Goal: Task Accomplishment & Management: Use online tool/utility

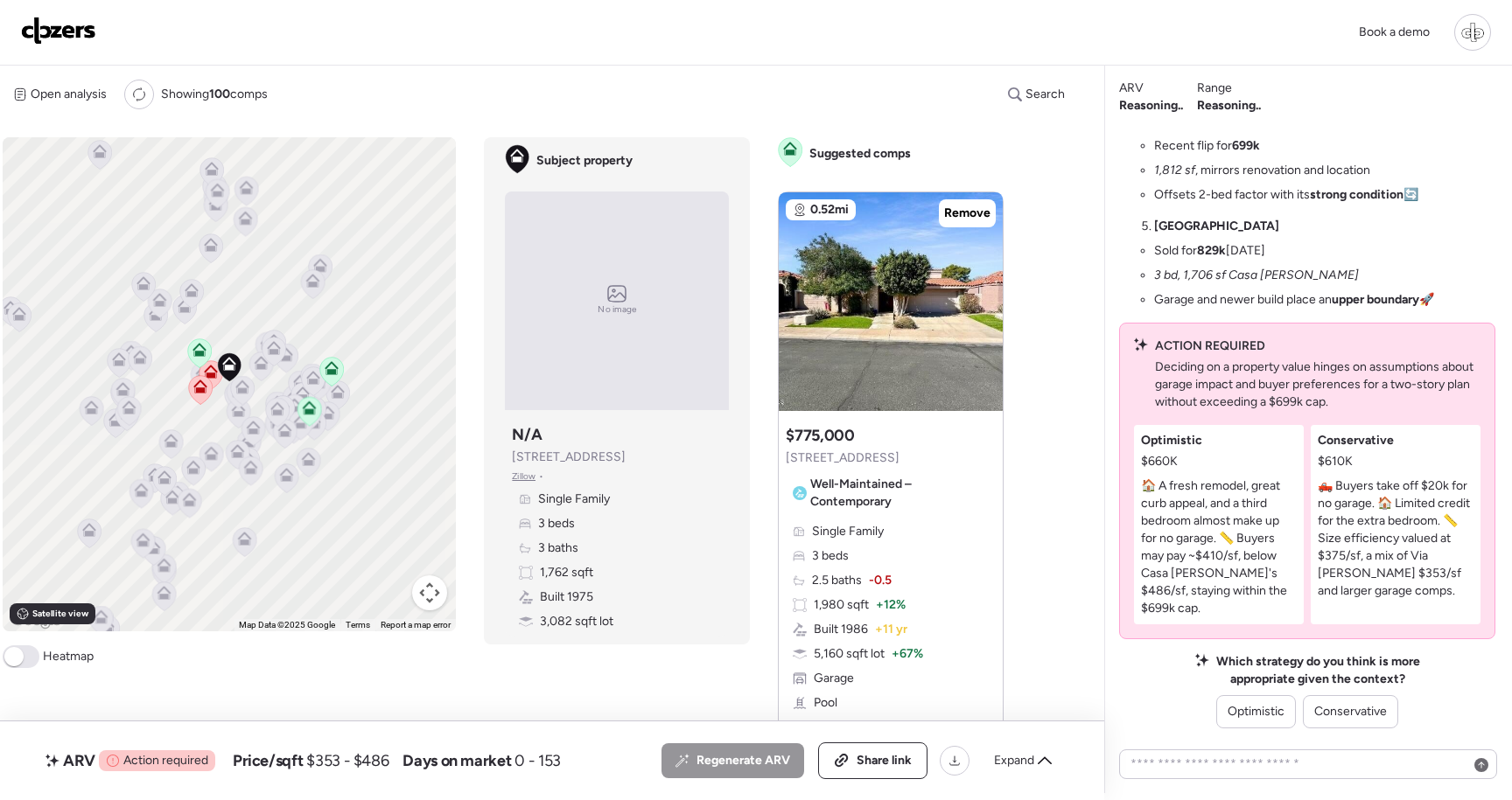
click at [1482, 35] on div at bounding box center [1472, 31] width 36 height 36
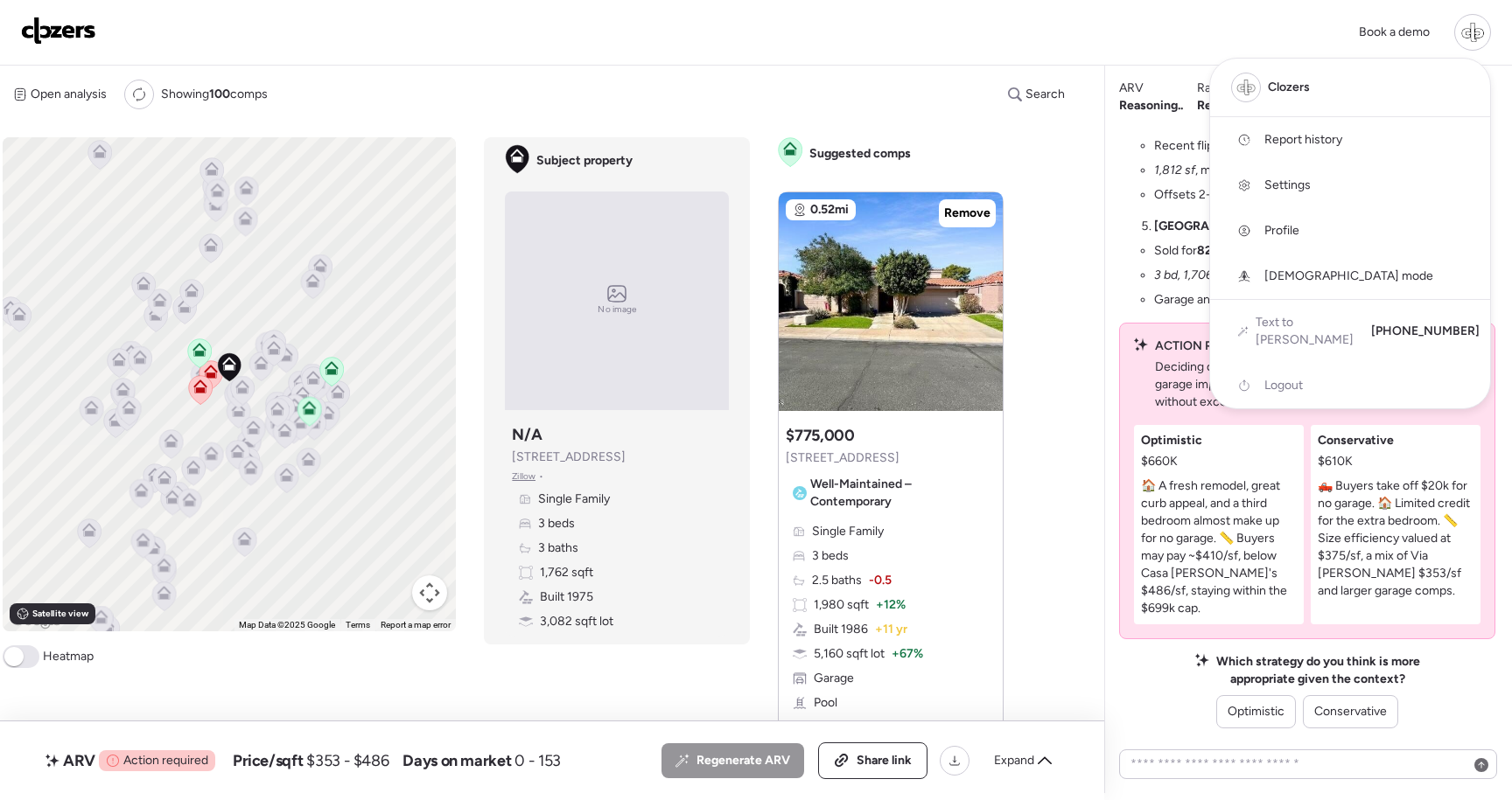
click at [1334, 152] on link "Report history" at bounding box center [1349, 139] width 280 height 45
click at [1119, 143] on div at bounding box center [756, 350] width 1512 height 800
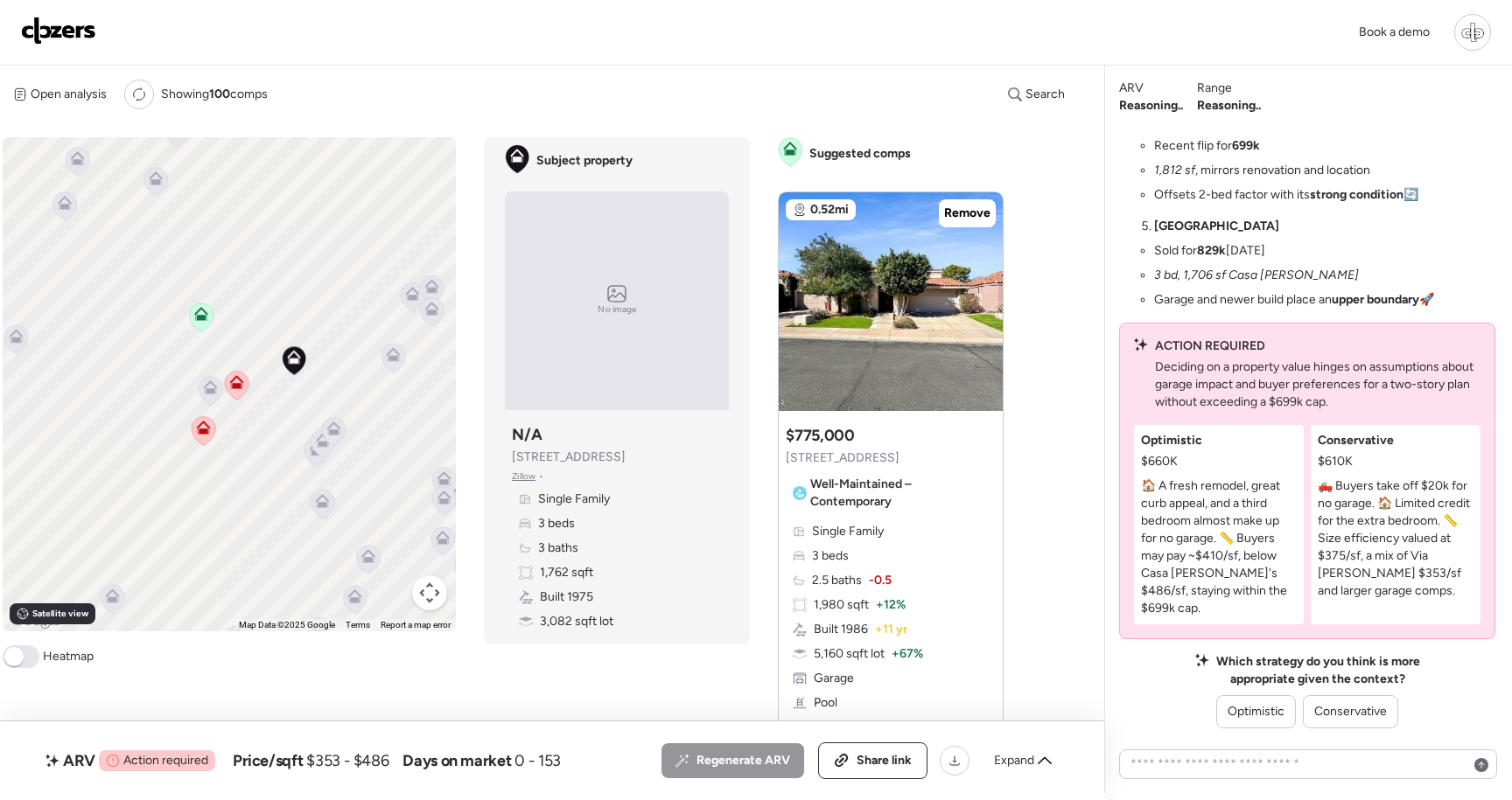
click at [238, 391] on icon at bounding box center [237, 385] width 24 height 28
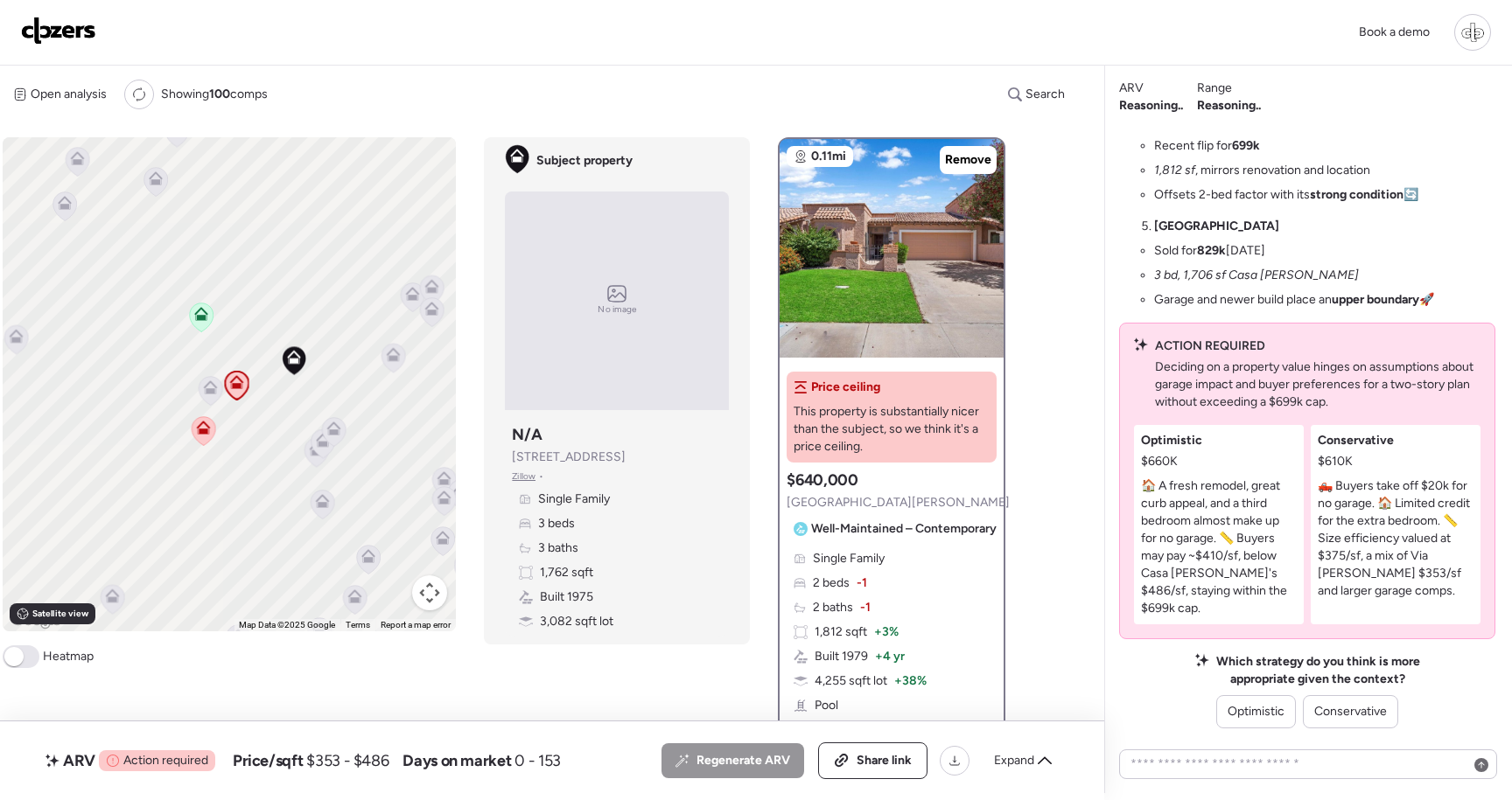
click at [200, 438] on icon at bounding box center [203, 430] width 24 height 28
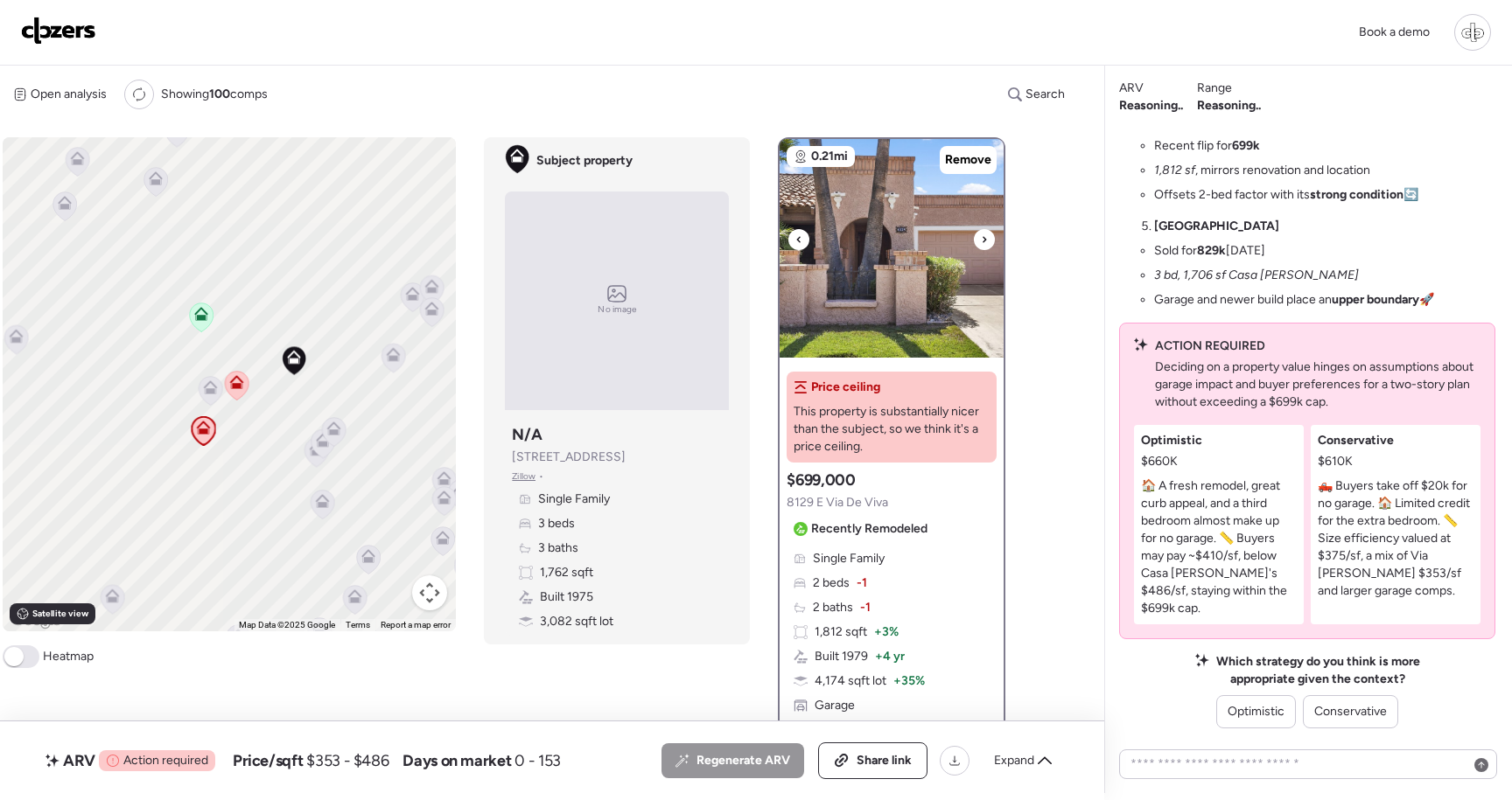
click at [888, 244] on img at bounding box center [891, 248] width 224 height 219
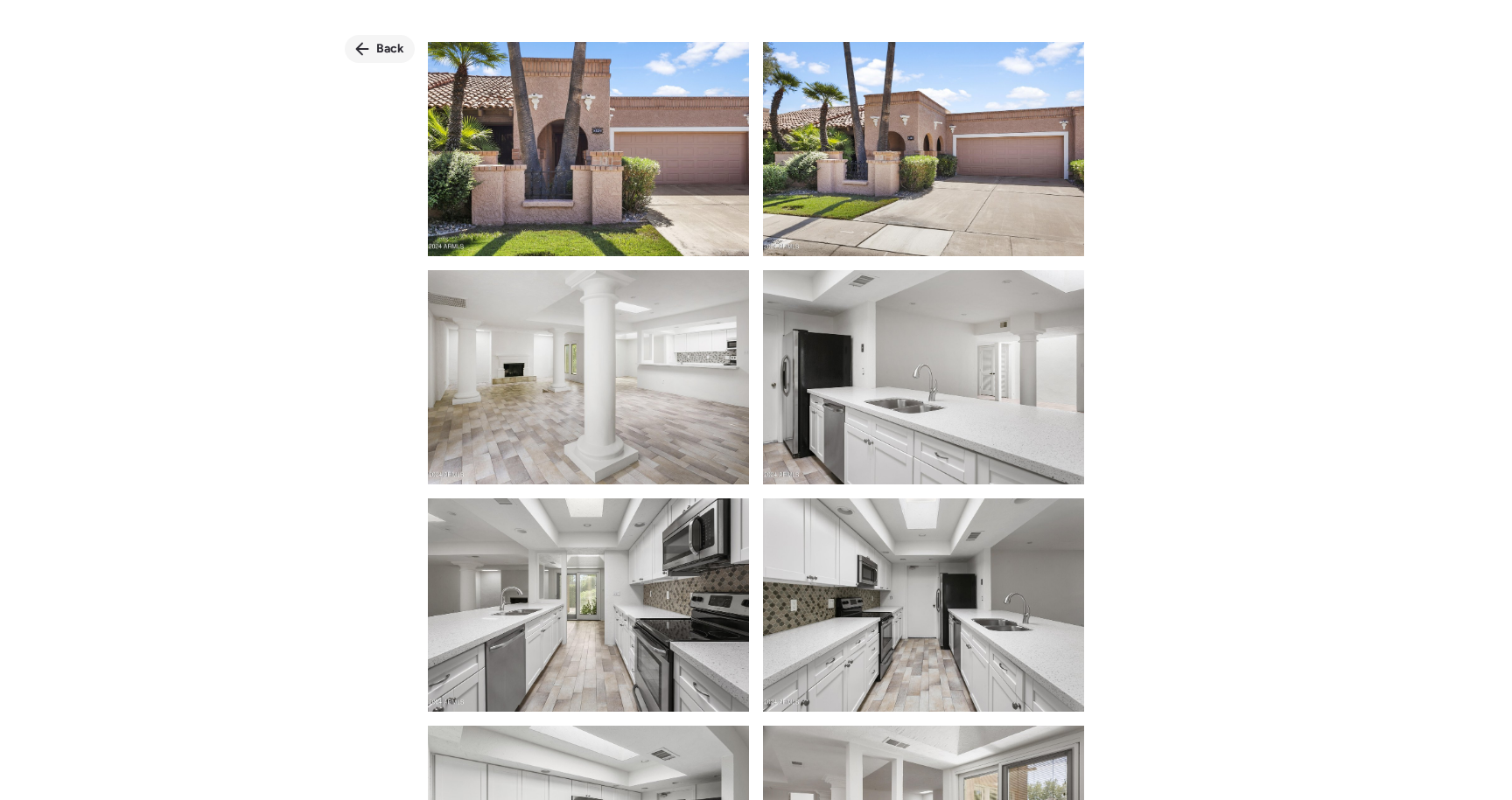
click at [370, 41] on div "Back" at bounding box center [379, 49] width 70 height 28
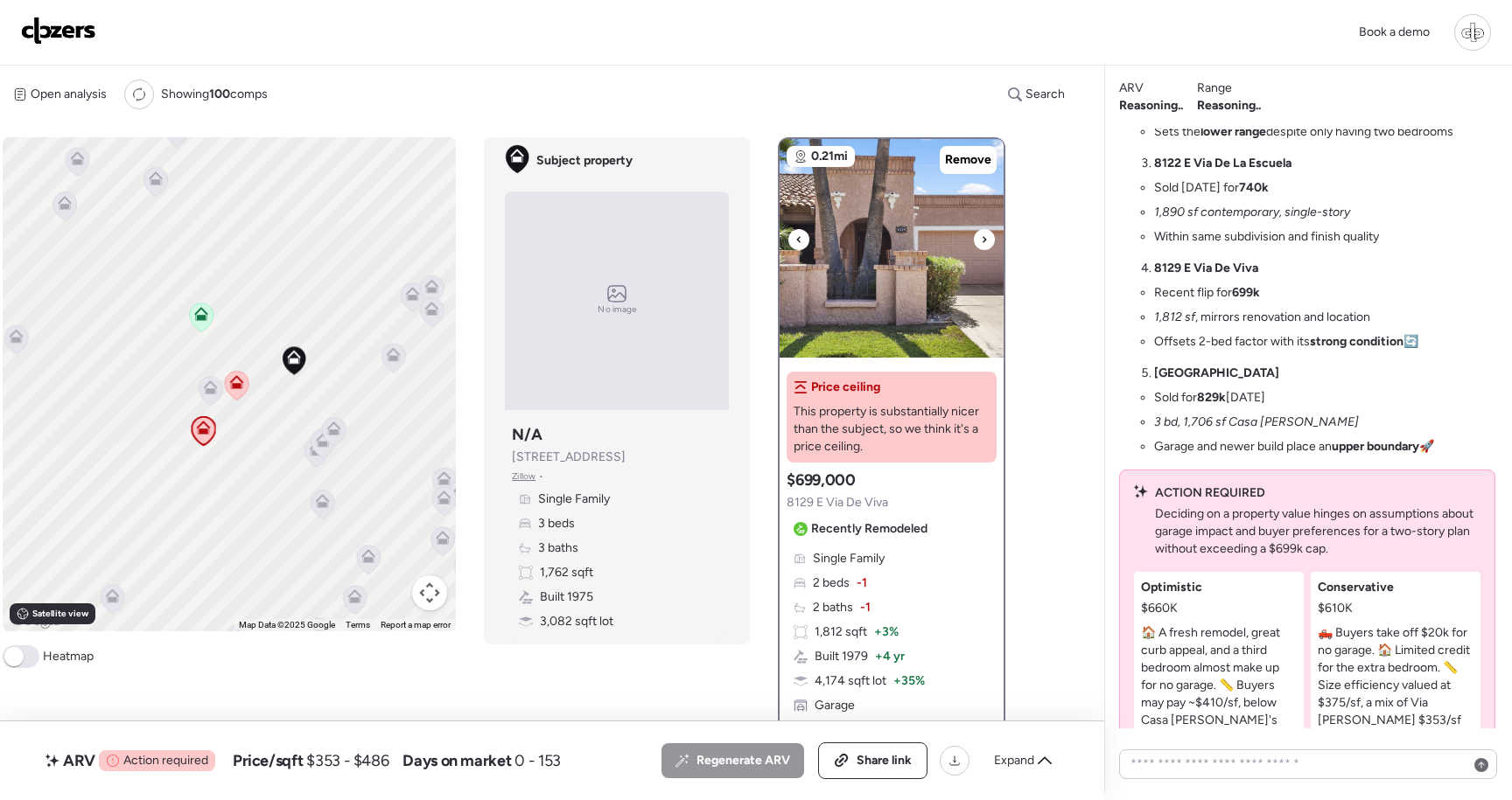
scroll to position [-145, 0]
click at [213, 391] on icon at bounding box center [211, 391] width 12 height 5
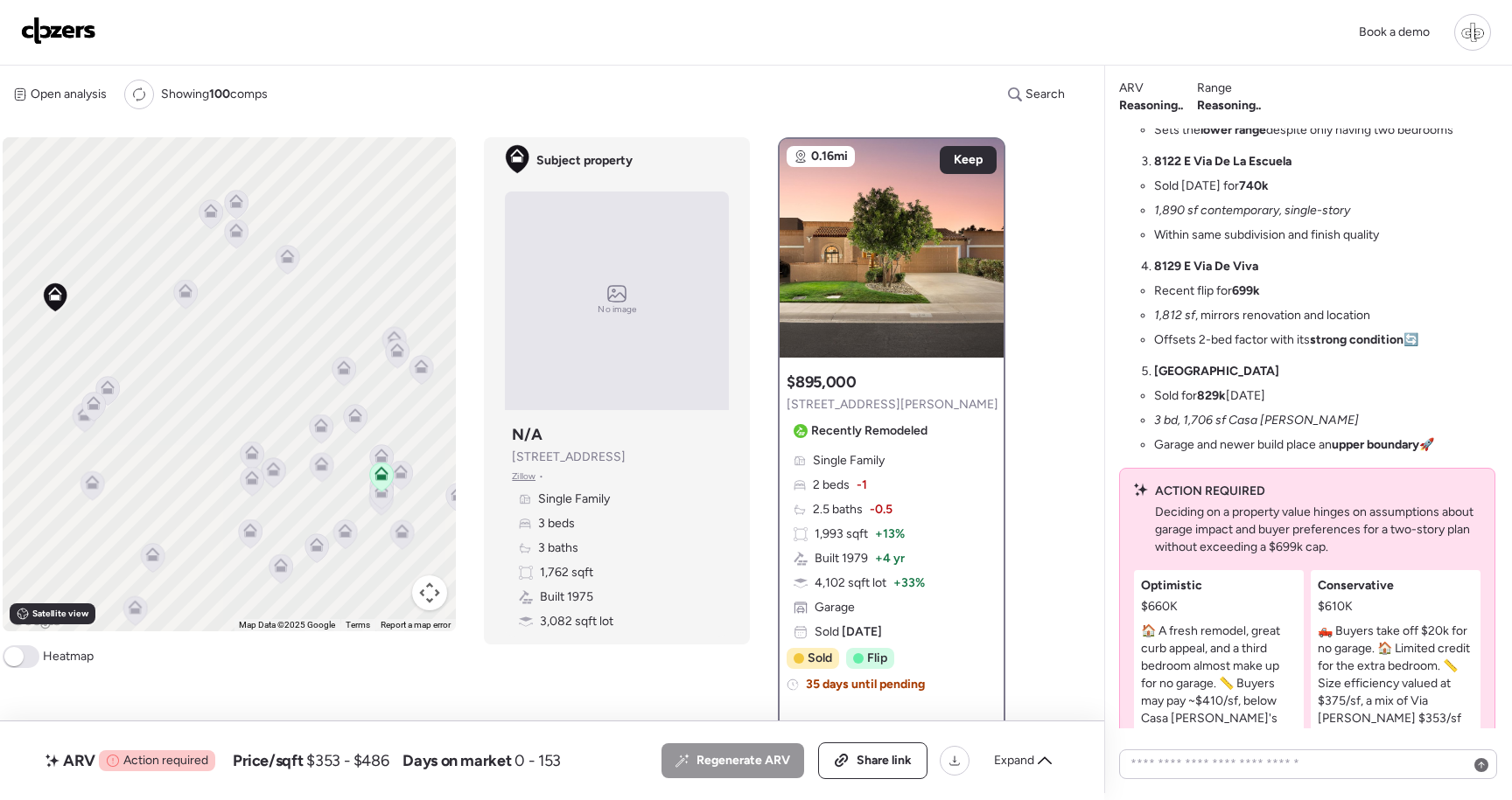
drag, startPoint x: 380, startPoint y: 417, endPoint x: 334, endPoint y: 400, distance: 49.0
click at [333, 400] on div "To activate drag with keyboard, press Alt + Enter. Once in keyboard drag state,…" at bounding box center [230, 384] width 454 height 494
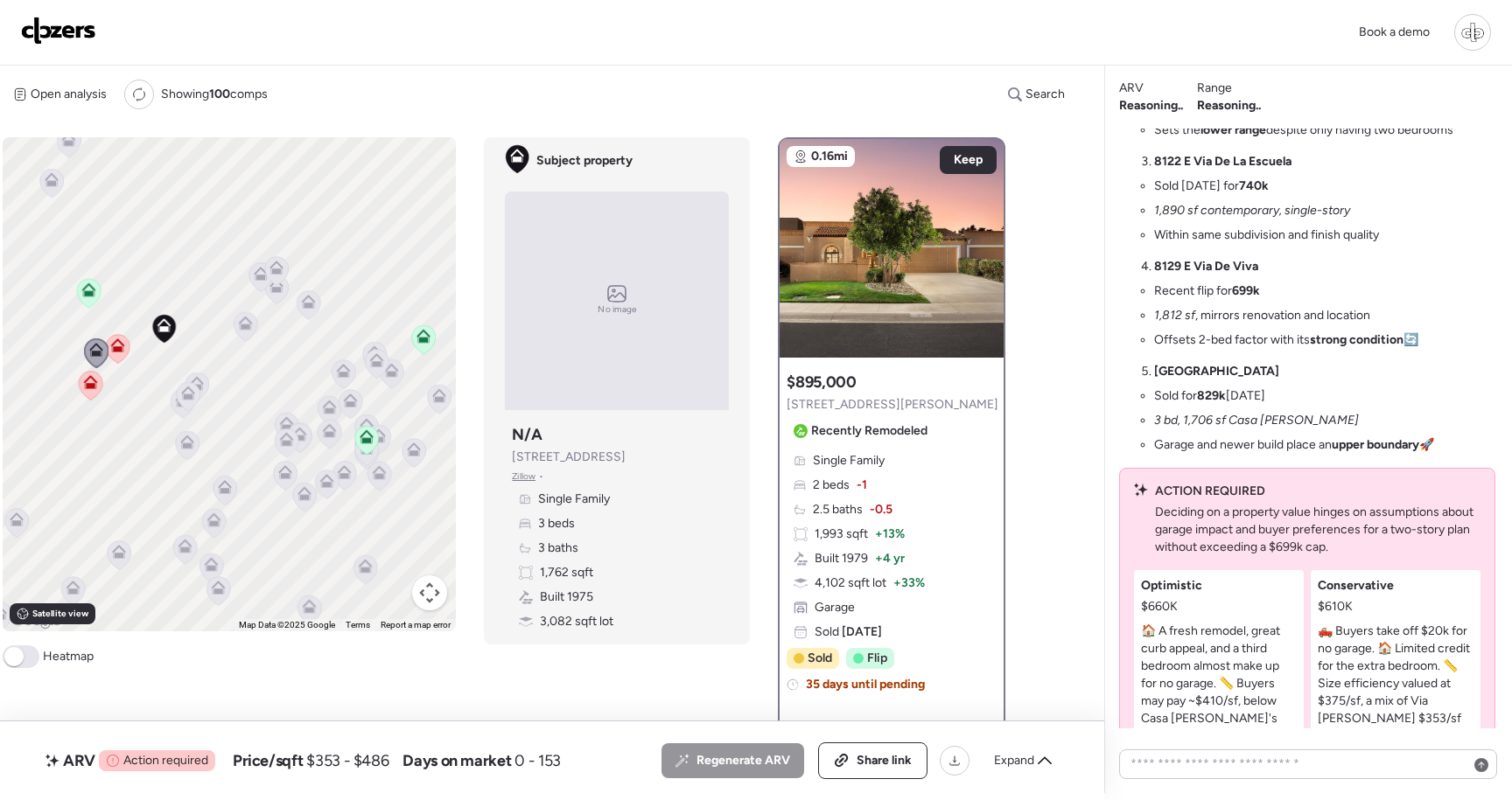
drag, startPoint x: 43, startPoint y: 663, endPoint x: 29, endPoint y: 660, distance: 14.3
click at [43, 663] on span "Heatmap" at bounding box center [69, 657] width 51 height 18
click at [29, 660] on span at bounding box center [21, 657] width 36 height 23
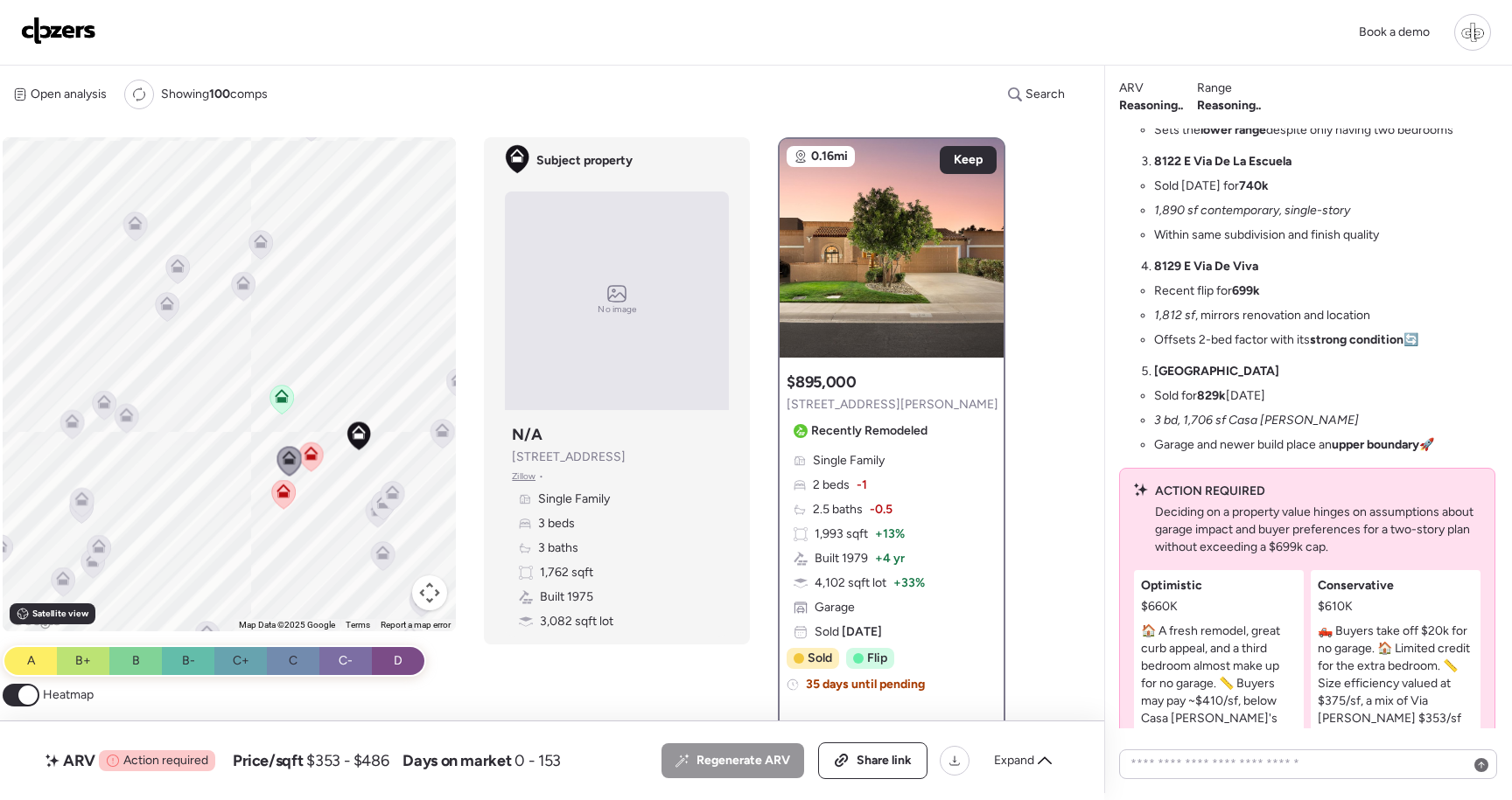
click at [248, 288] on icon at bounding box center [243, 283] width 14 height 14
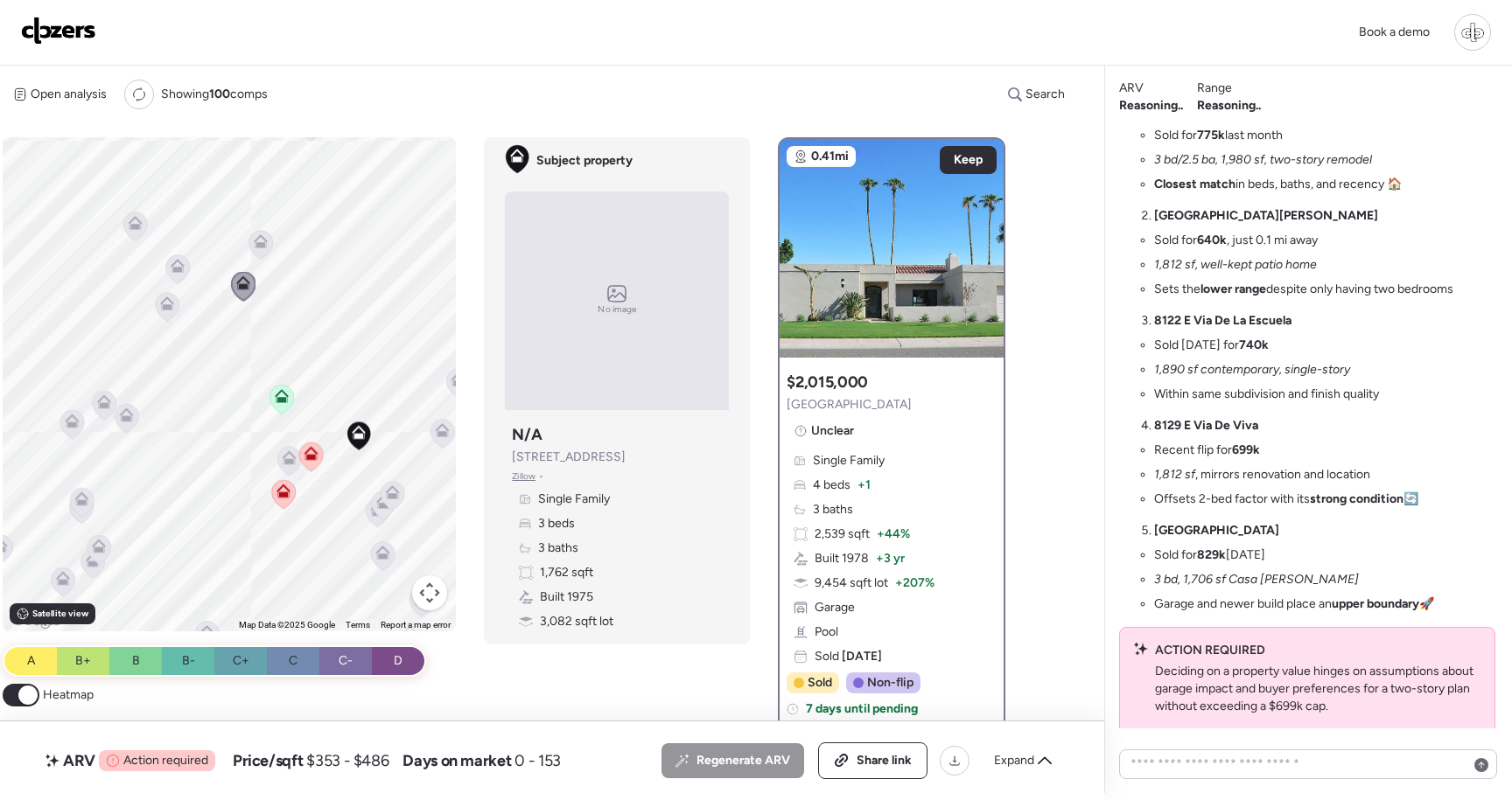
scroll to position [-362, 0]
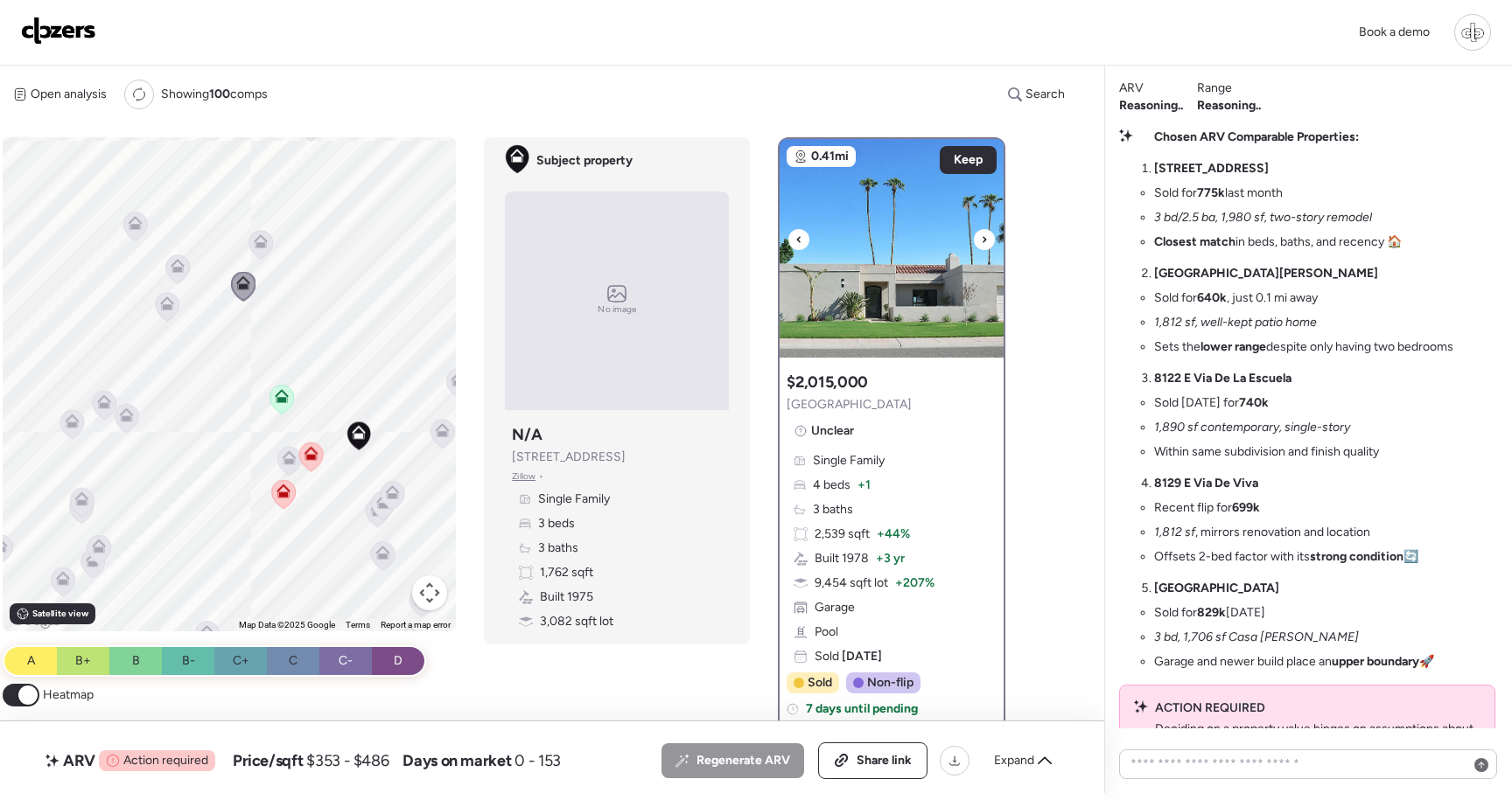
click at [922, 210] on img at bounding box center [891, 248] width 224 height 219
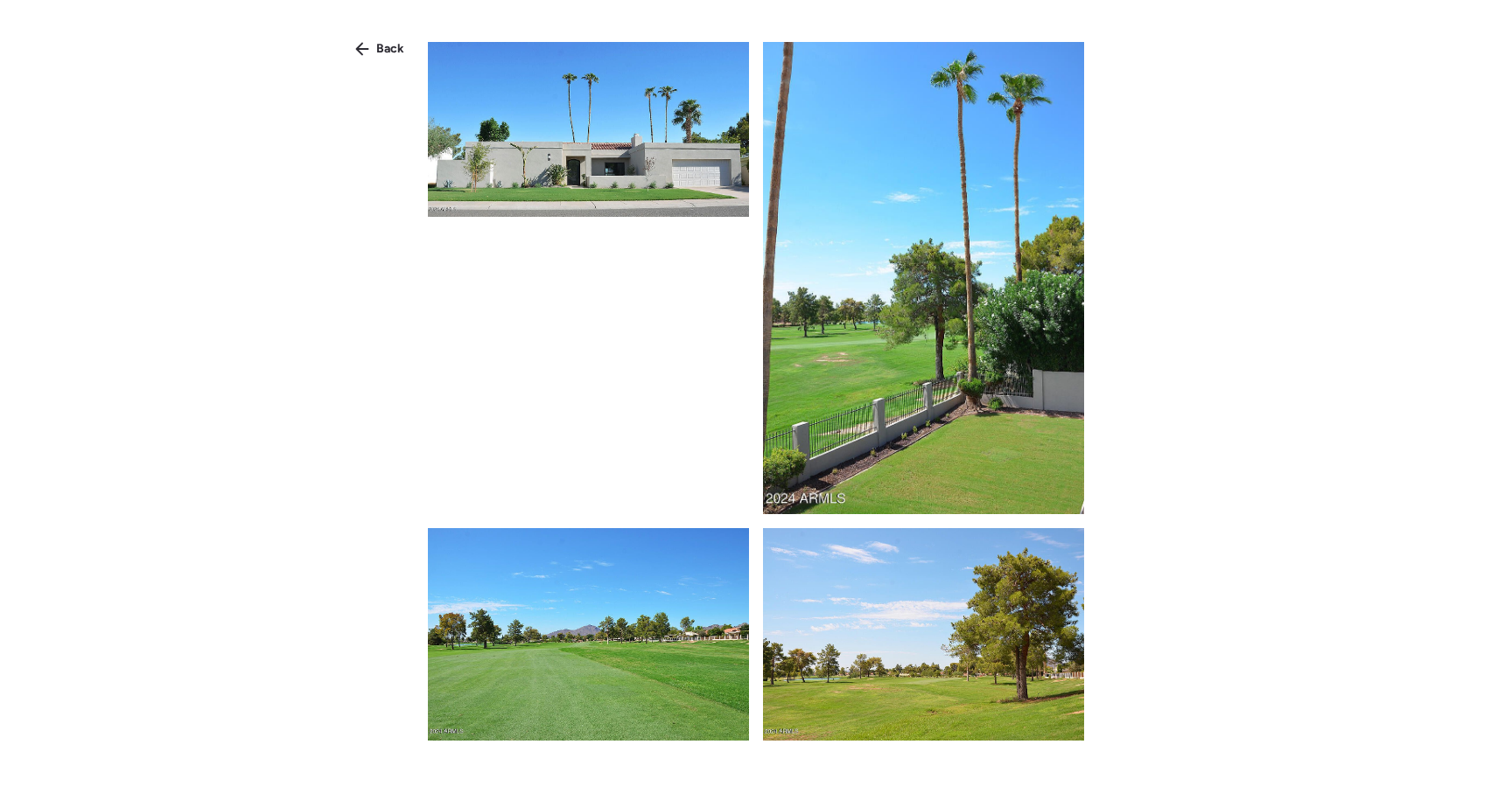
drag, startPoint x: 357, startPoint y: 49, endPoint x: 418, endPoint y: 73, distance: 65.6
click at [357, 49] on icon at bounding box center [362, 49] width 13 height 13
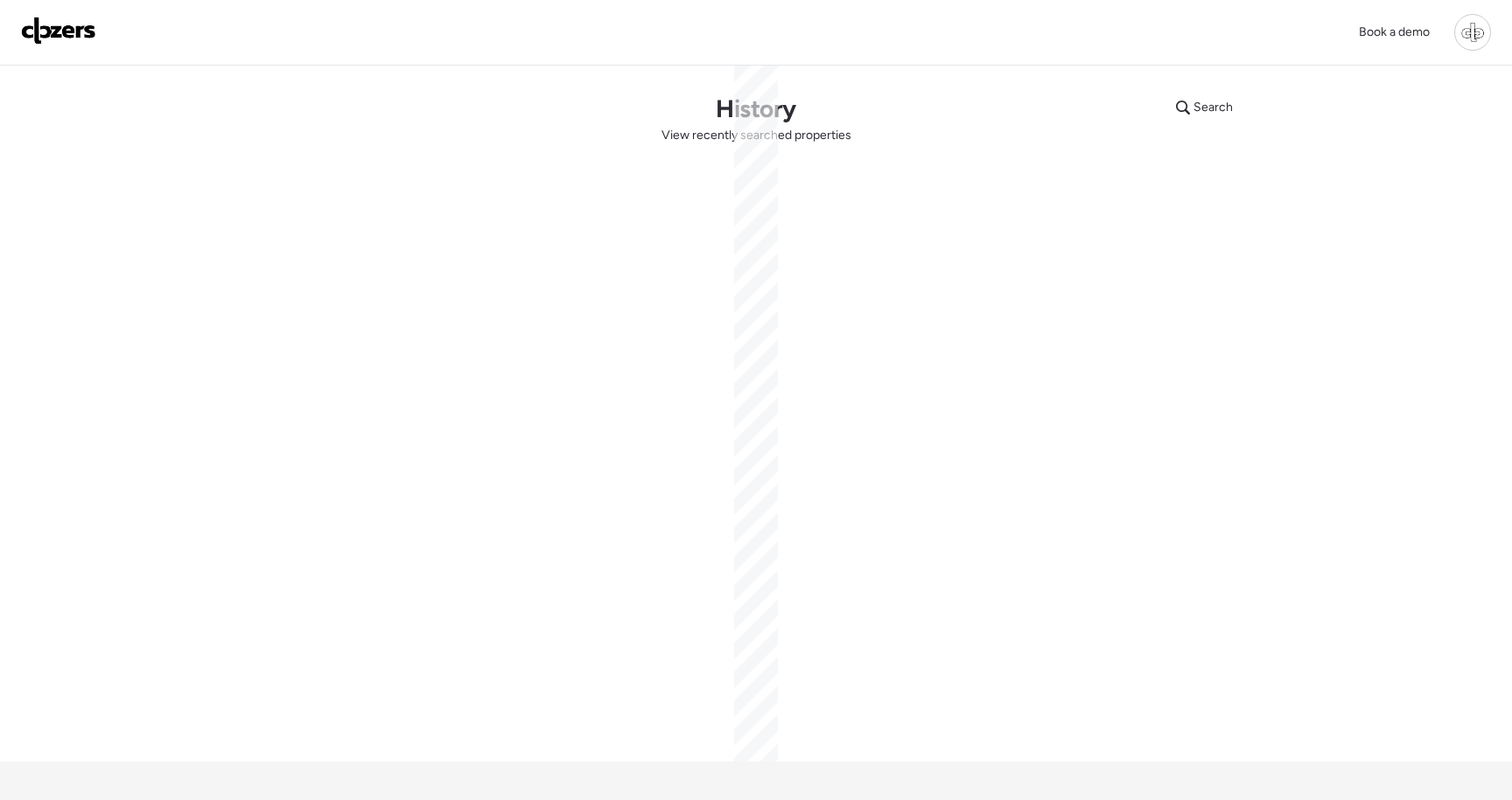
click at [1462, 44] on div at bounding box center [1472, 31] width 36 height 36
click at [1294, 277] on span "[DEMOGRAPHIC_DATA] mode" at bounding box center [1349, 277] width 169 height 18
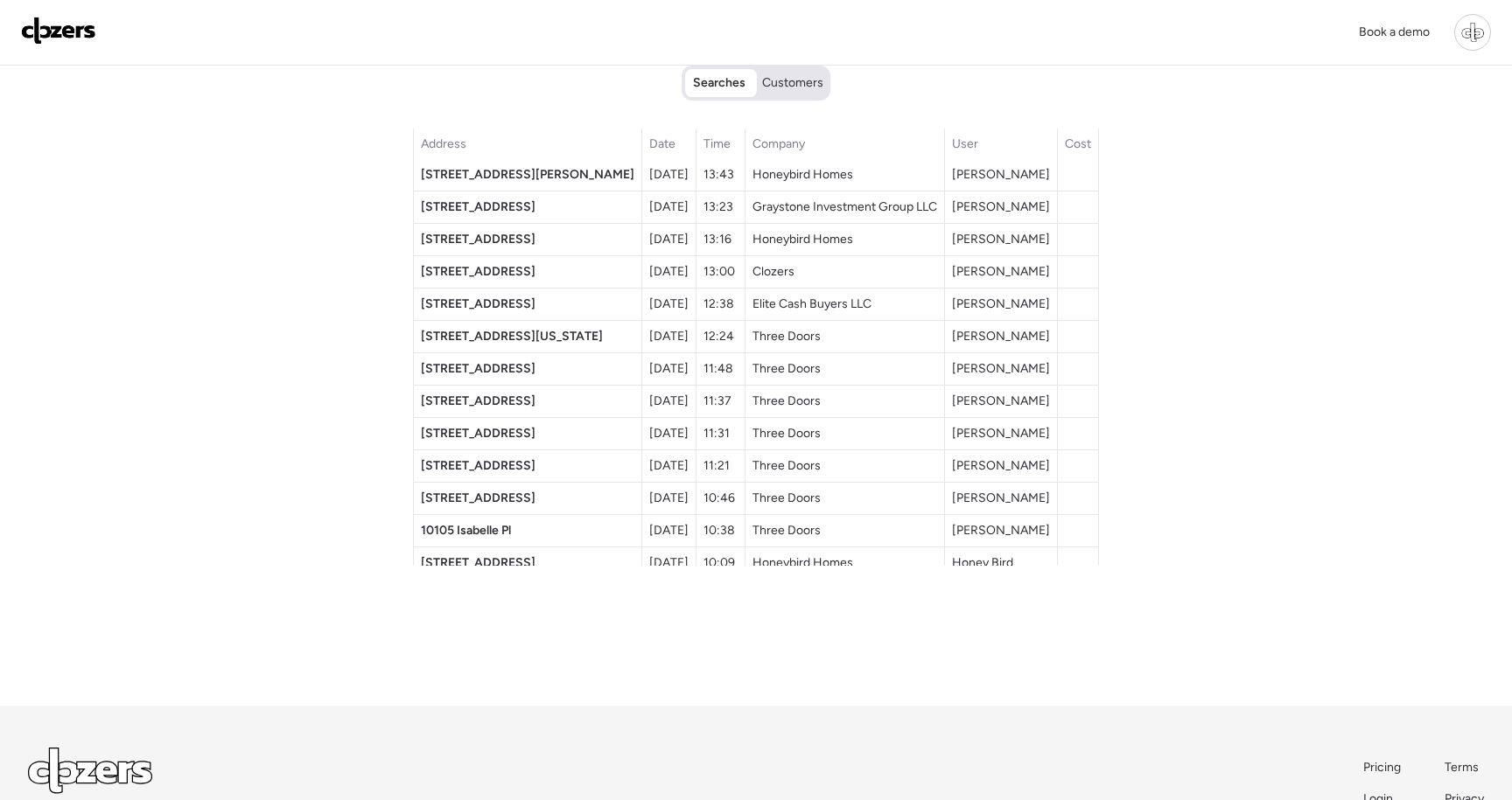
scroll to position [197, 0]
click at [494, 339] on span "3949 Utah St" at bounding box center [512, 335] width 182 height 15
copy span "3949 Utah St"
drag, startPoint x: 534, startPoint y: 342, endPoint x: 438, endPoint y: 340, distance: 96.0
click at [438, 340] on td "3949 Utah St" at bounding box center [527, 336] width 229 height 32
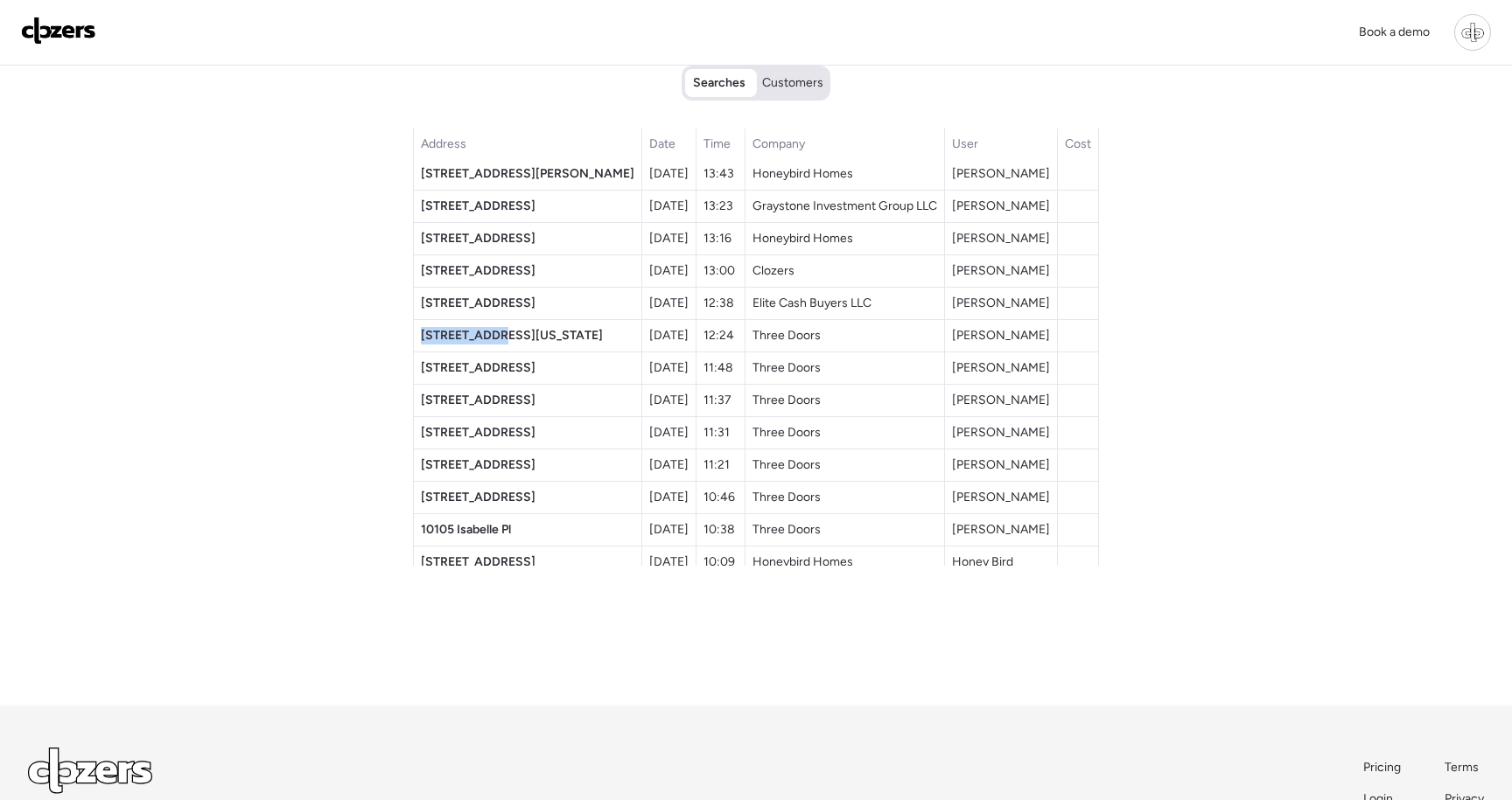
click at [37, 20] on img at bounding box center [58, 30] width 76 height 28
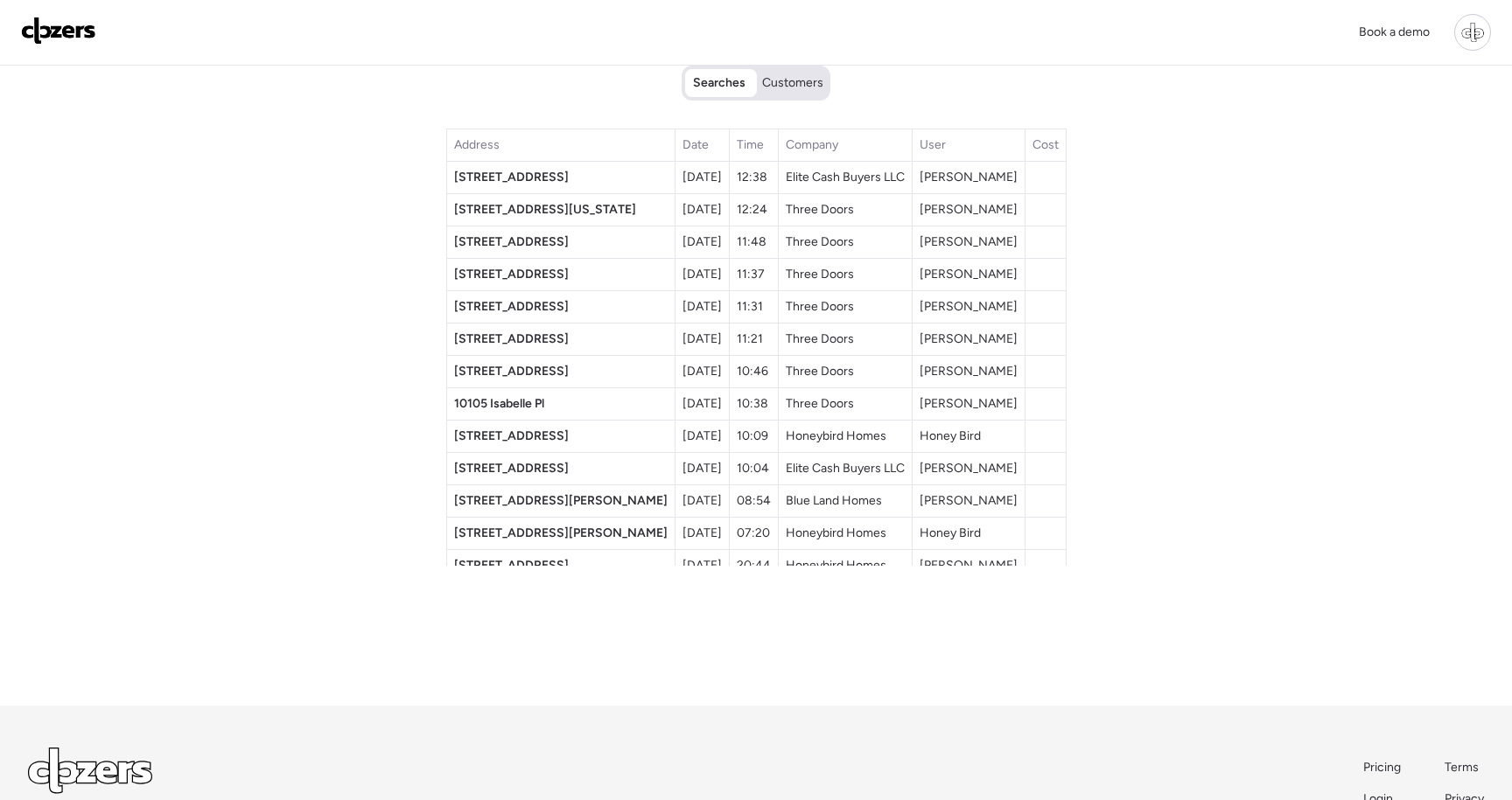
scroll to position [22, 0]
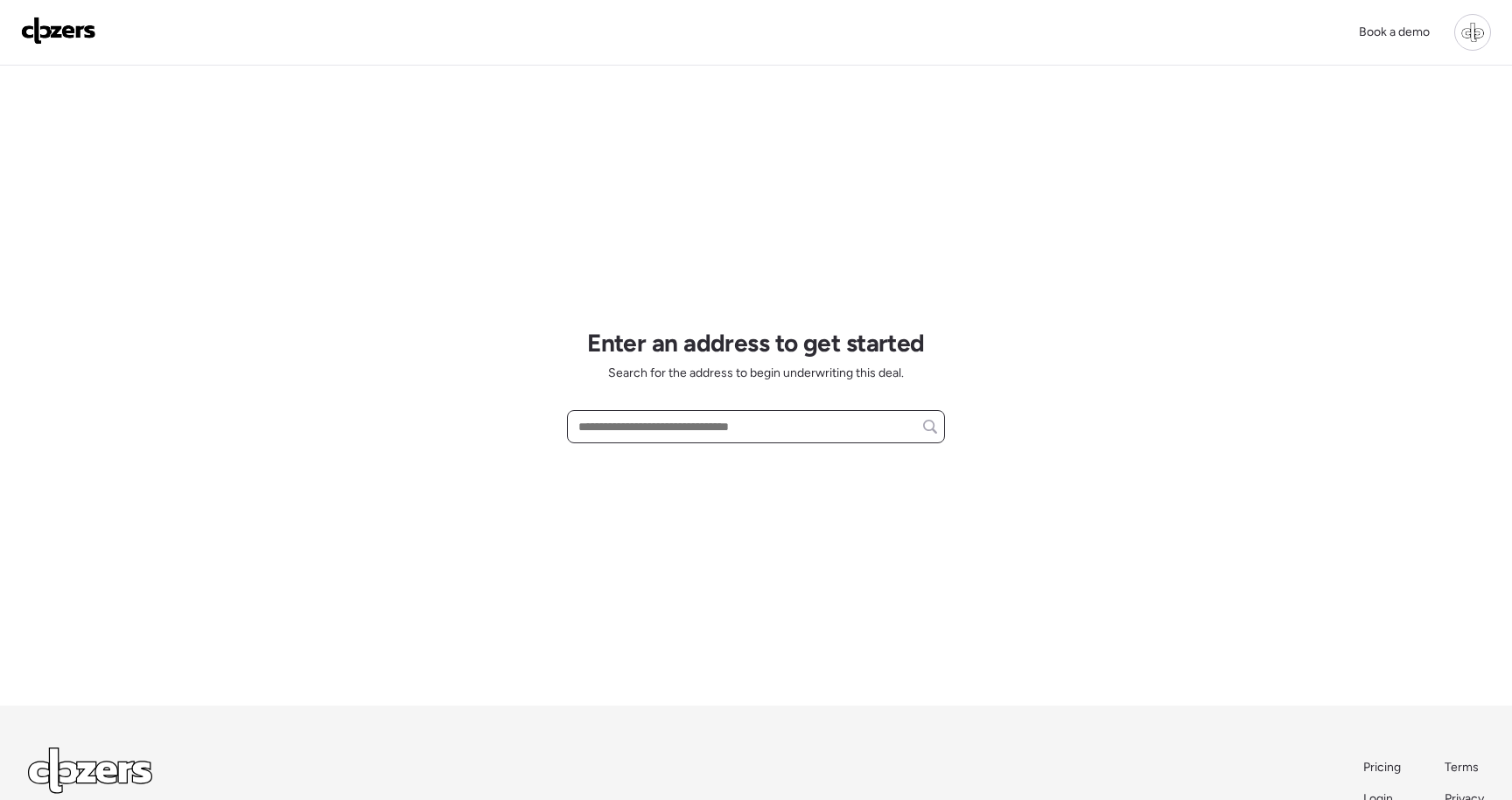
click at [671, 426] on input "text" at bounding box center [755, 426] width 362 height 25
paste input "**********"
click at [667, 455] on span "[STREET_ADDRESS][US_STATE]" at bounding box center [665, 459] width 181 height 18
type input "**********"
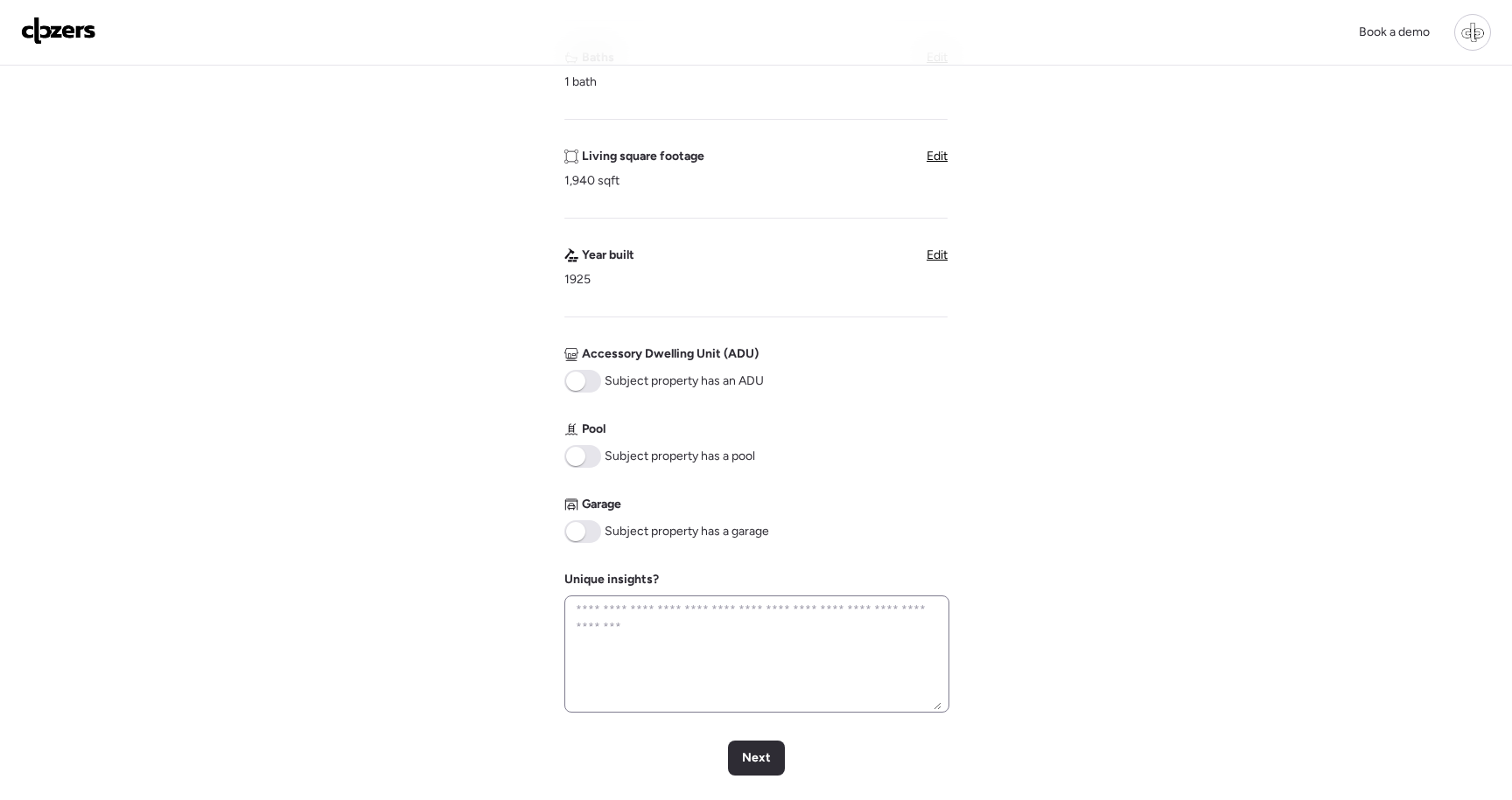
scroll to position [579, 0]
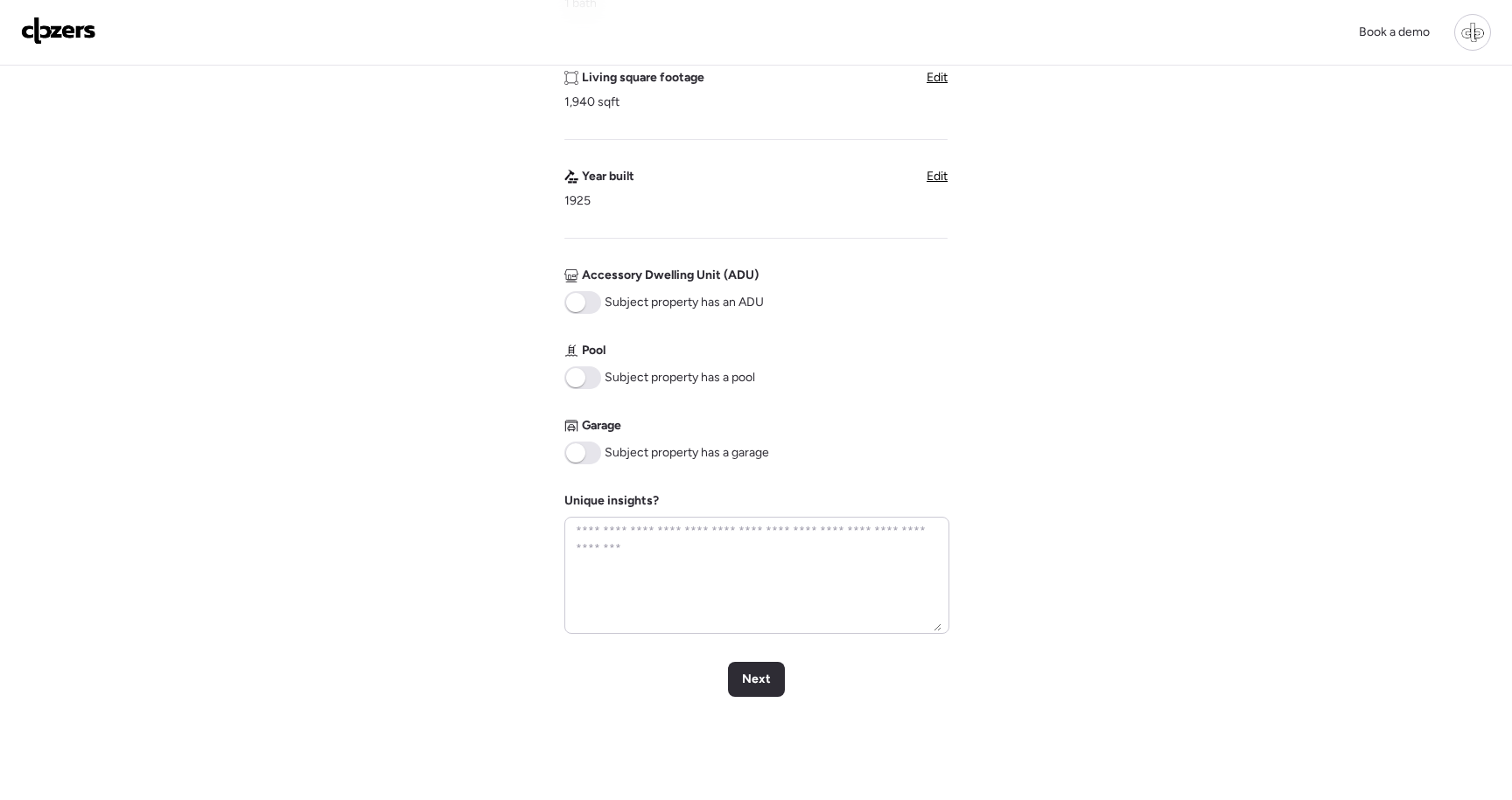
drag, startPoint x: 599, startPoint y: 453, endPoint x: 605, endPoint y: 470, distance: 18.0
click at [599, 453] on span at bounding box center [582, 453] width 36 height 23
click at [758, 686] on span "Next" at bounding box center [756, 679] width 28 height 18
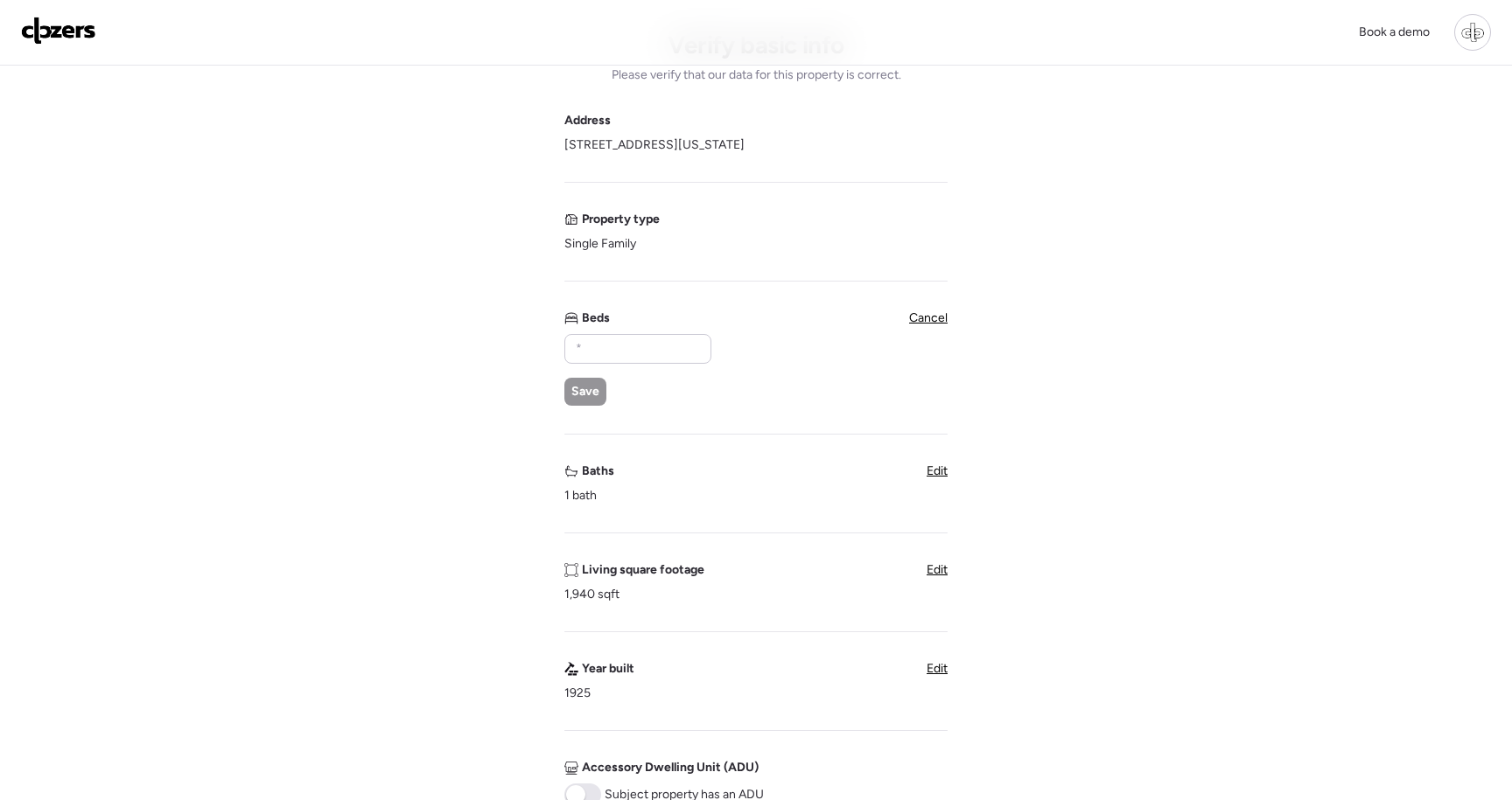
scroll to position [0, 0]
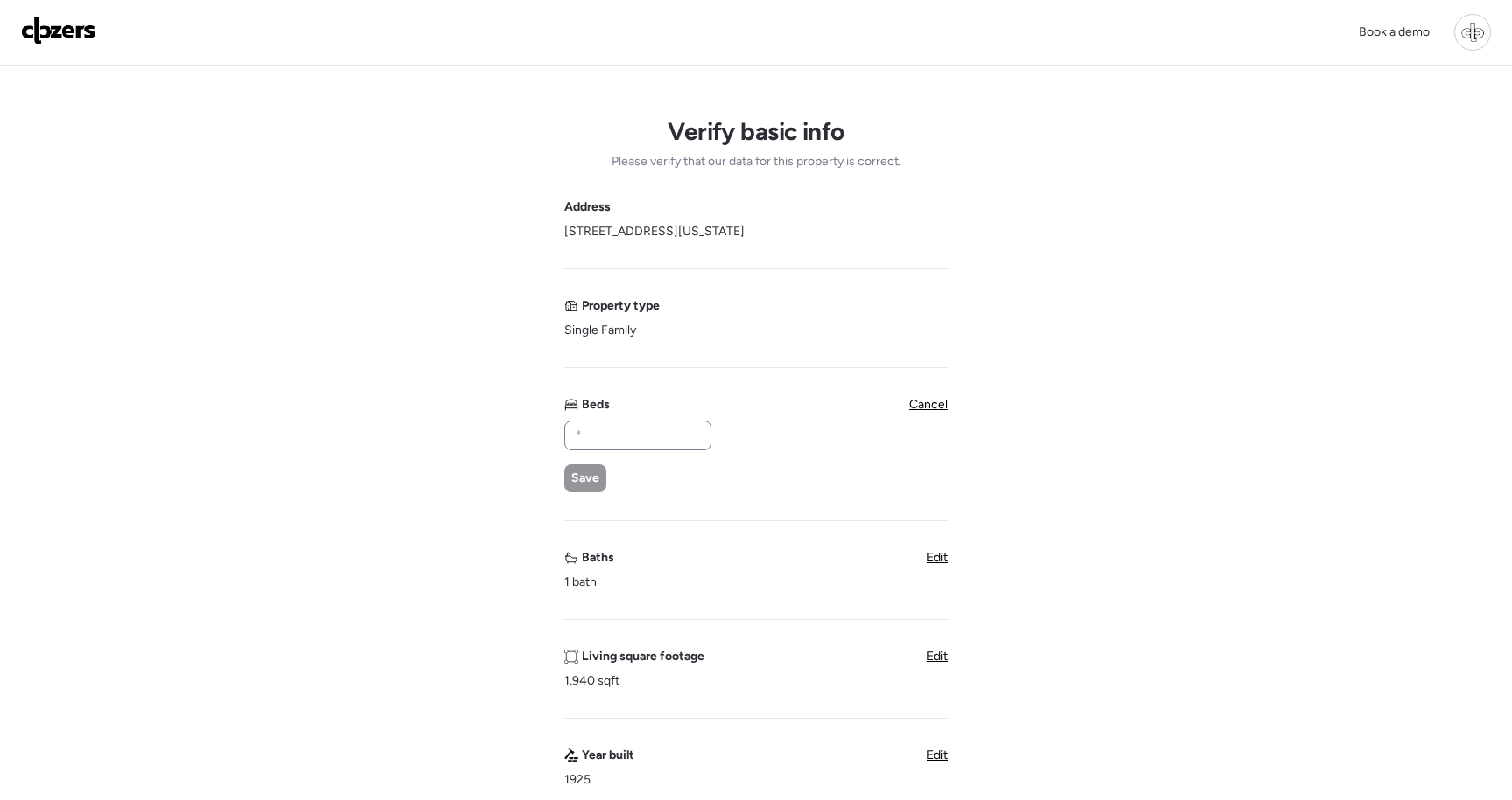
drag, startPoint x: 668, startPoint y: 419, endPoint x: 664, endPoint y: 429, distance: 10.8
click at [668, 419] on div "Beds Save" at bounding box center [637, 445] width 145 height 96
click at [658, 446] on input "text" at bounding box center [638, 435] width 132 height 25
type input "*"
click at [586, 476] on span "Save" at bounding box center [585, 479] width 28 height 18
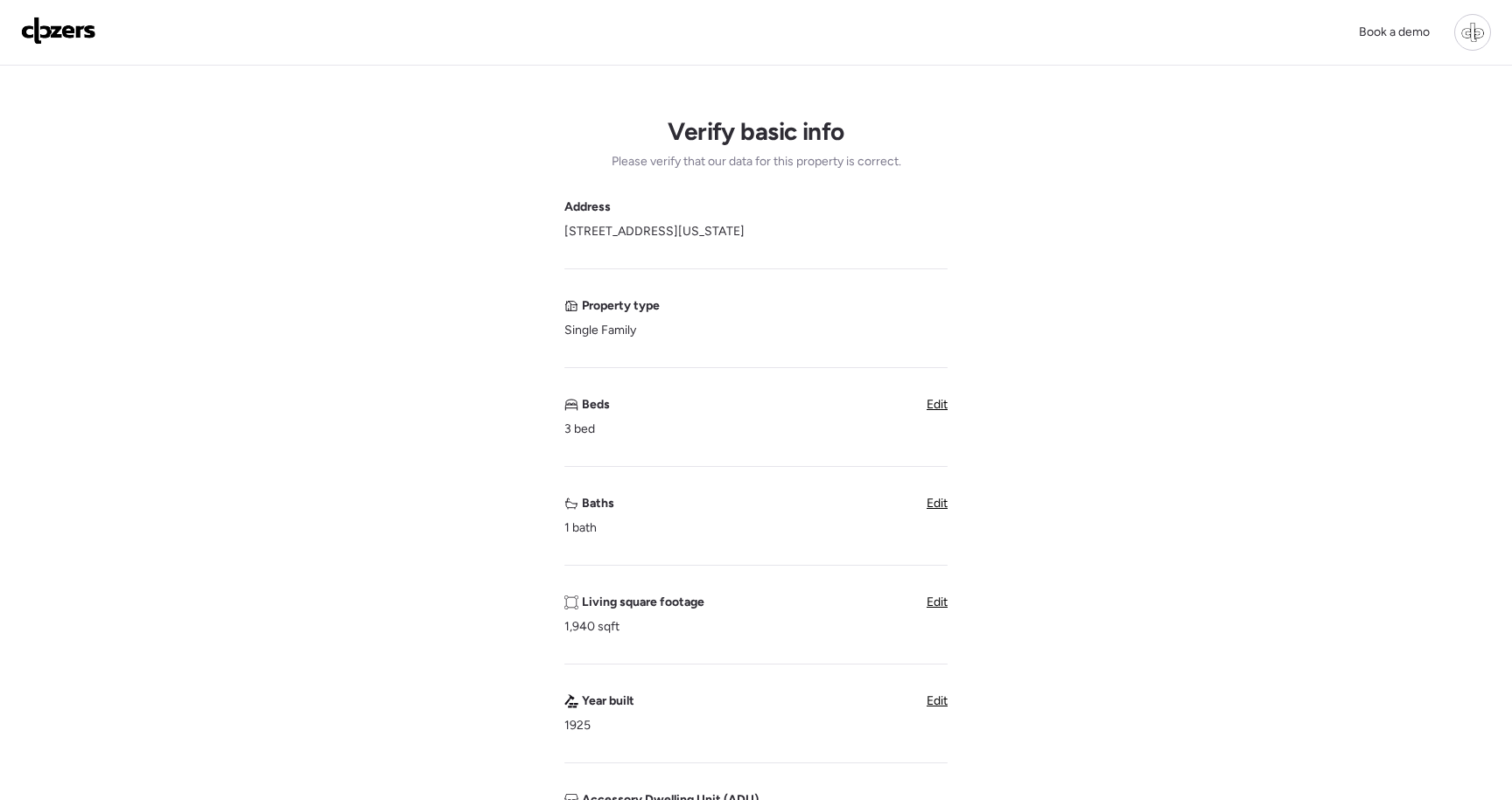
click at [944, 513] on div "Baths 1 bath Edit" at bounding box center [756, 515] width 383 height 42
click at [942, 508] on span "Edit" at bounding box center [937, 503] width 21 height 15
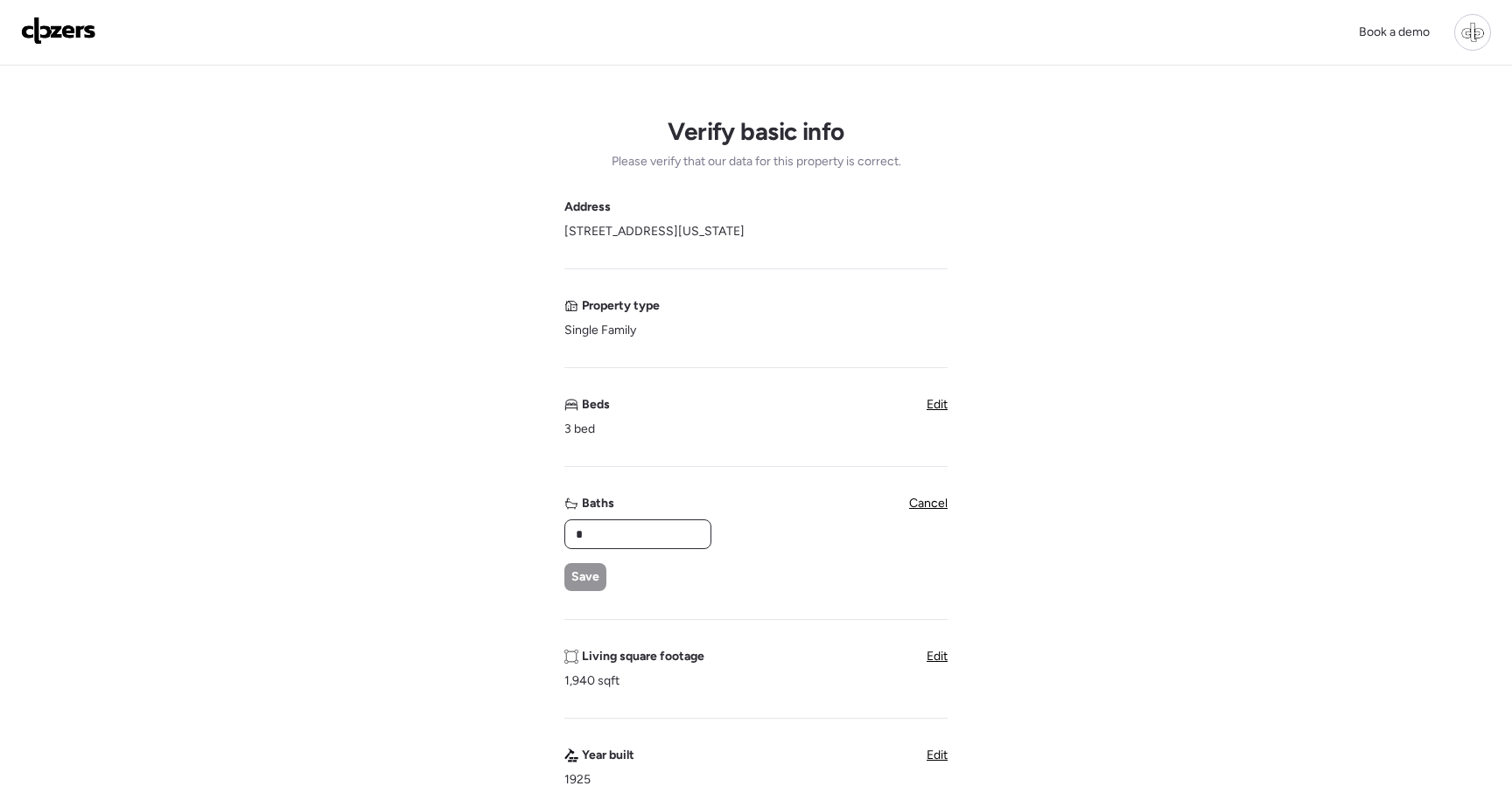
drag, startPoint x: 626, startPoint y: 535, endPoint x: 547, endPoint y: 535, distance: 79.0
click at [547, 535] on div "Verify basic info Please verify that our data for this property is correct. Add…" at bounding box center [755, 746] width 1484 height 1361
type input "***"
click at [579, 574] on span "Save" at bounding box center [585, 577] width 28 height 18
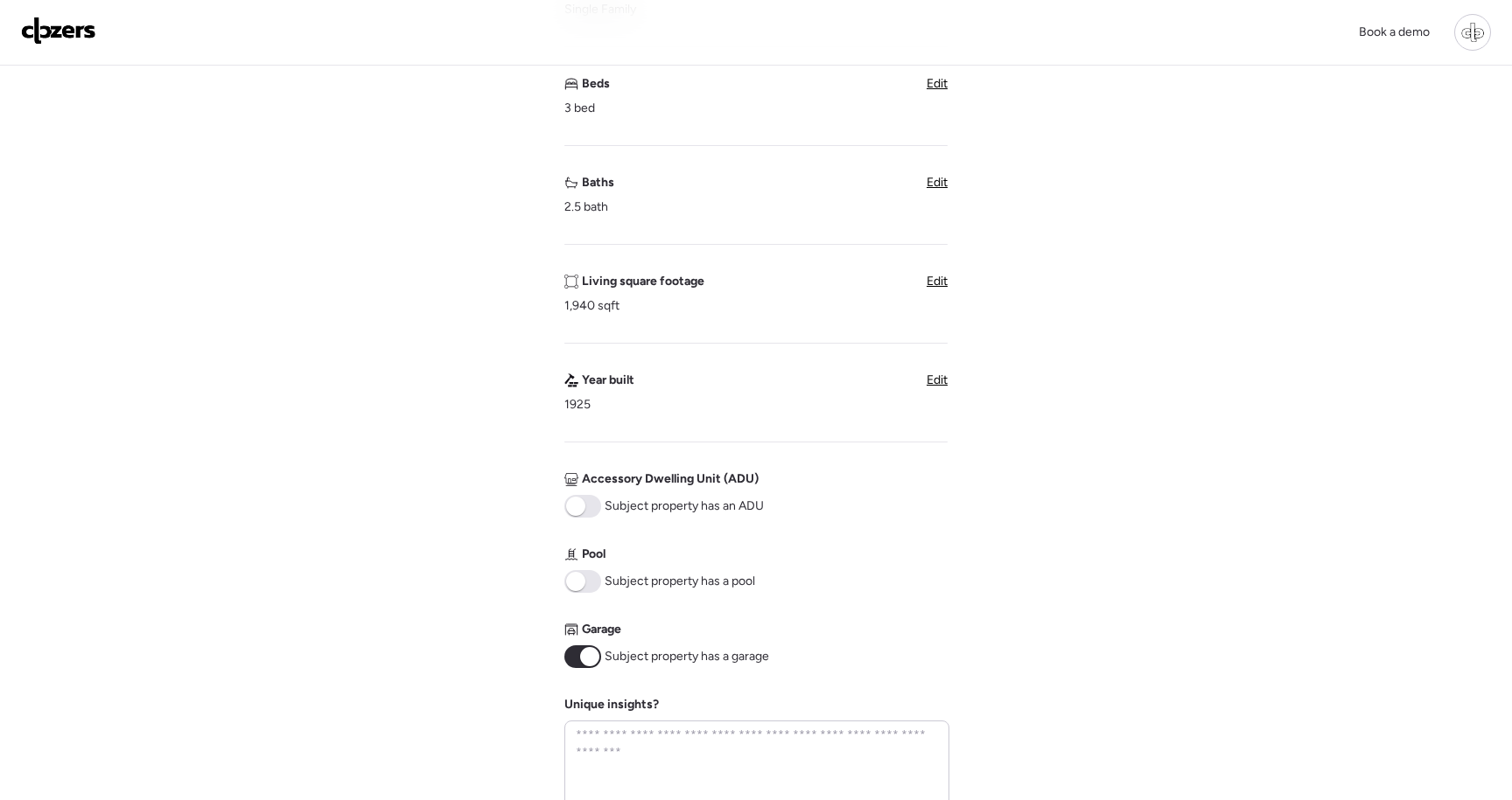
scroll to position [325, 0]
click at [927, 294] on div "Living square footage 1,940 sqft Edit" at bounding box center [756, 290] width 383 height 42
click at [931, 291] on div "Living square footage 1,940 sqft Edit" at bounding box center [756, 290] width 383 height 42
click at [931, 285] on span "Edit" at bounding box center [937, 277] width 21 height 15
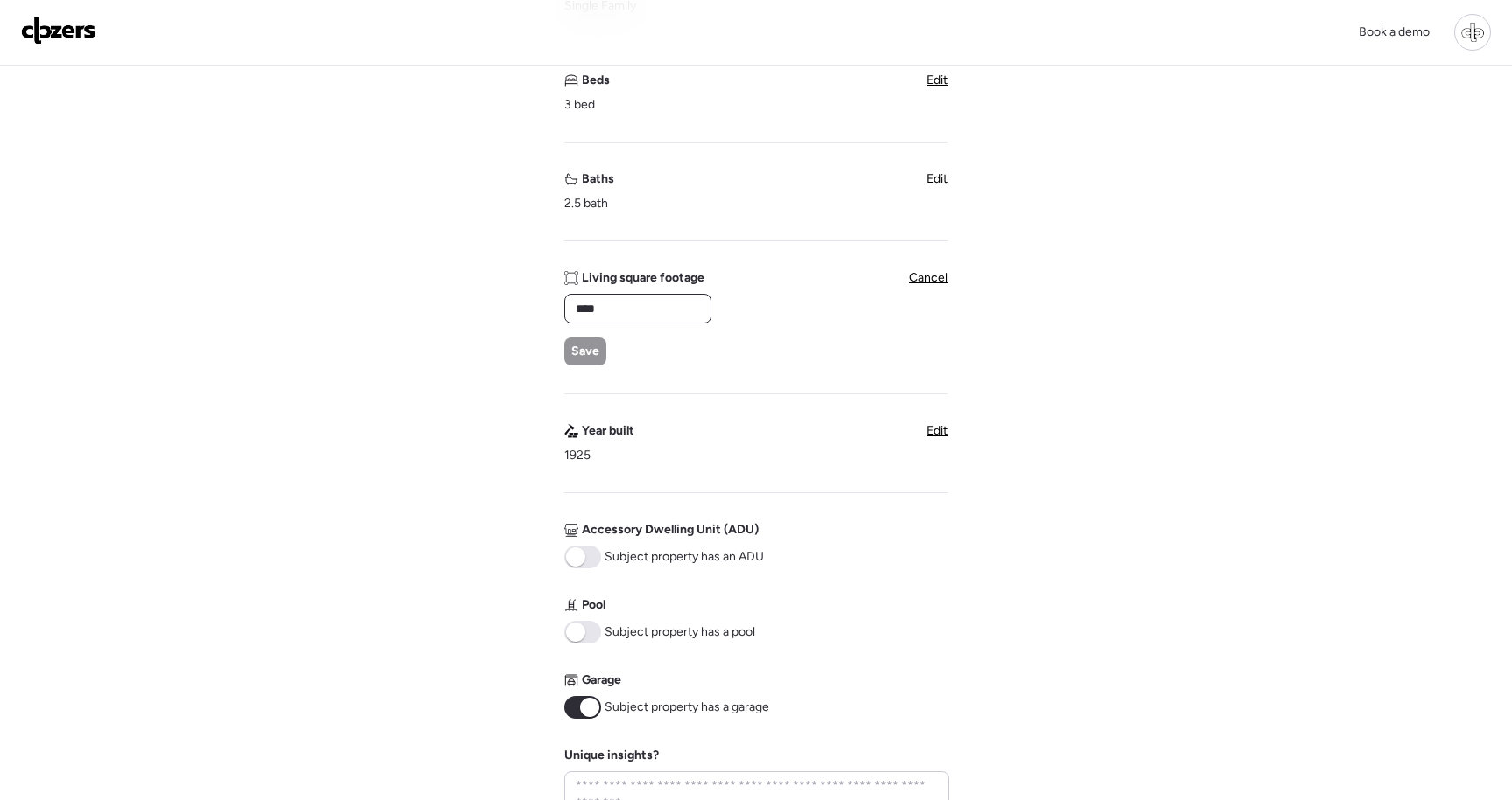
click at [670, 309] on input "****" at bounding box center [638, 308] width 132 height 25
type input "****"
click at [582, 350] on span "Save" at bounding box center [585, 351] width 28 height 18
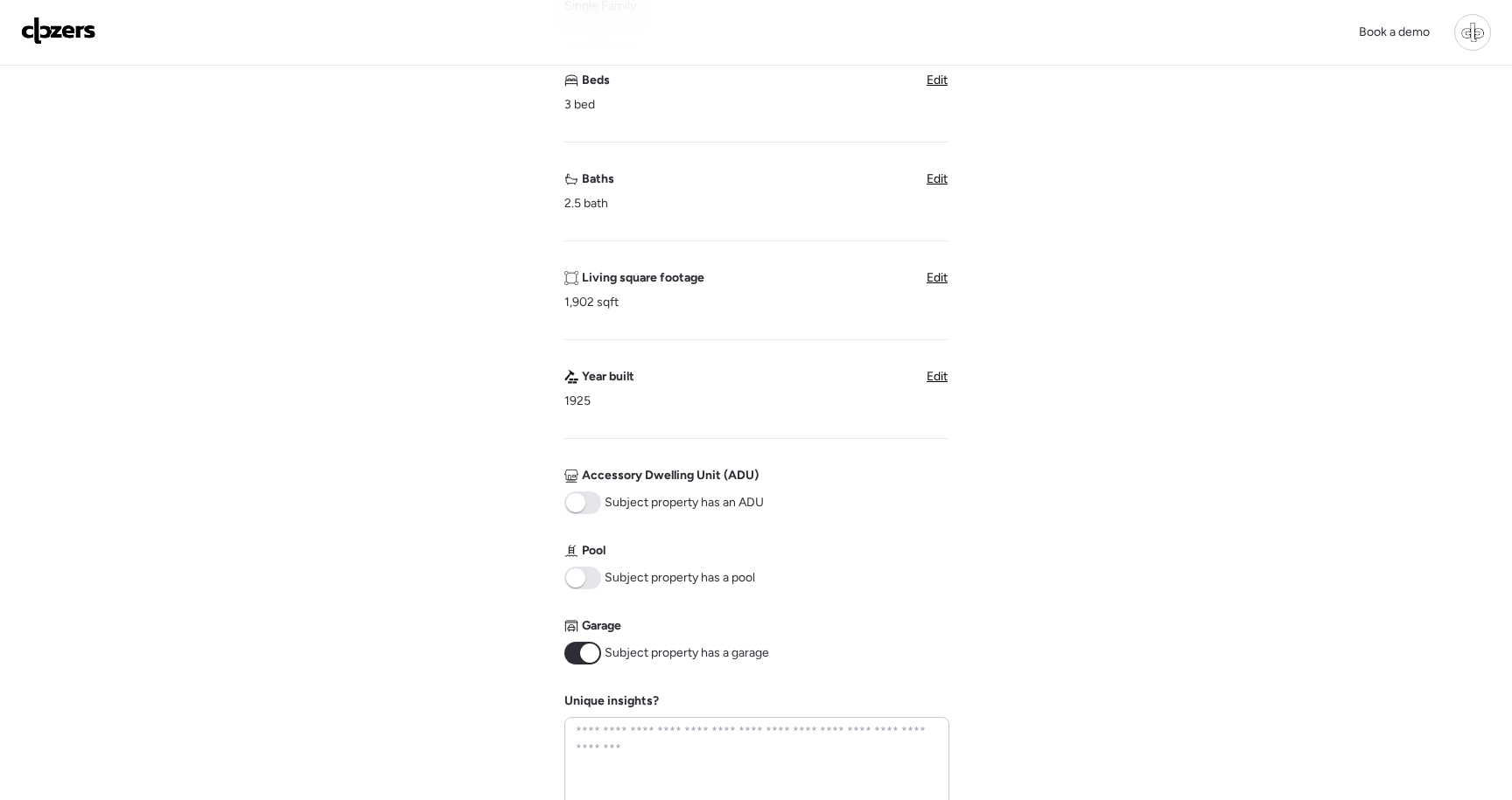
click at [929, 285] on span "Edit" at bounding box center [937, 277] width 21 height 15
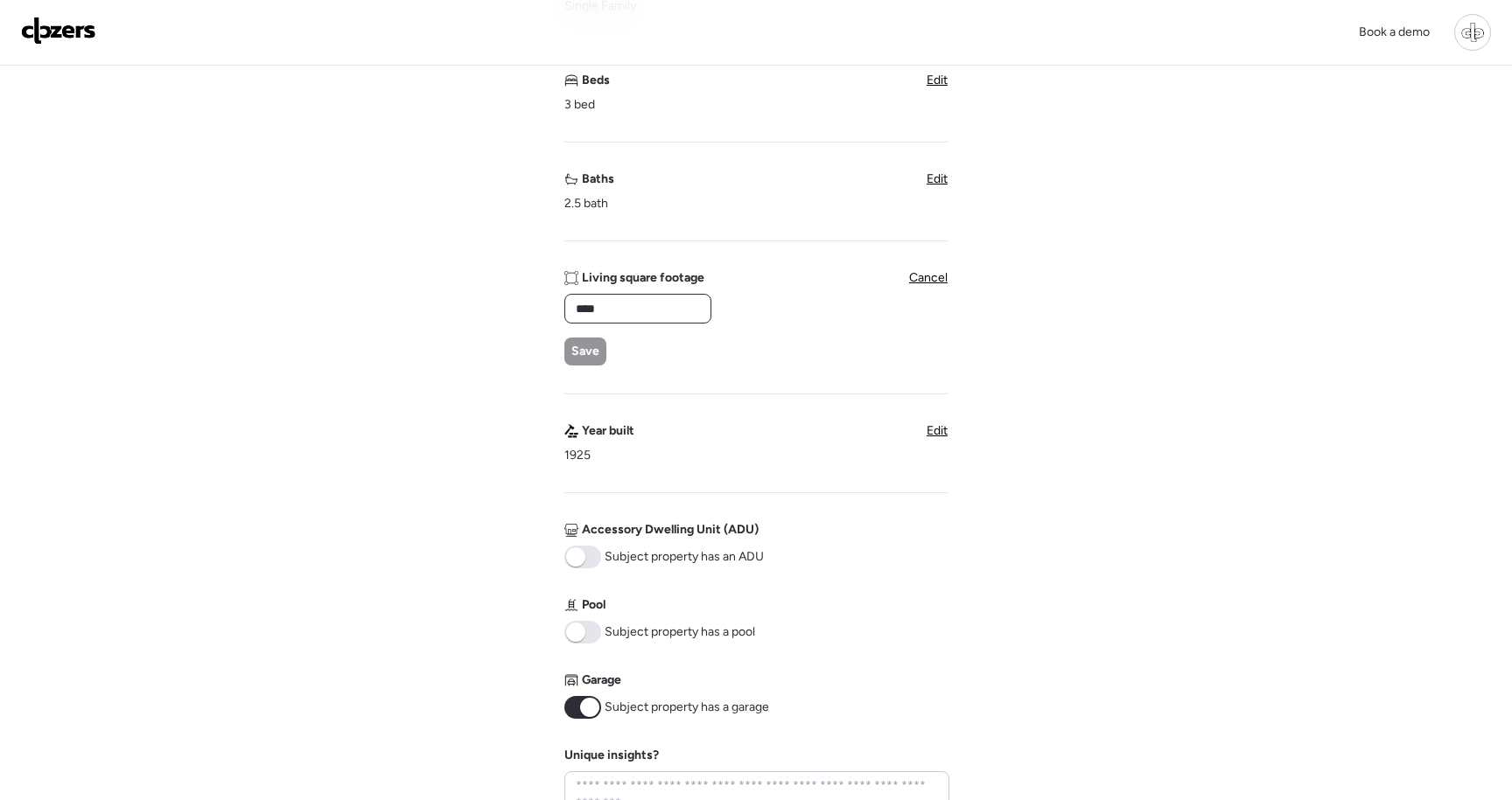
click at [661, 316] on input "****" at bounding box center [638, 308] width 132 height 25
type input "****"
click at [585, 337] on div "**** Save" at bounding box center [637, 329] width 145 height 72
click at [585, 358] on span "Save" at bounding box center [585, 351] width 28 height 18
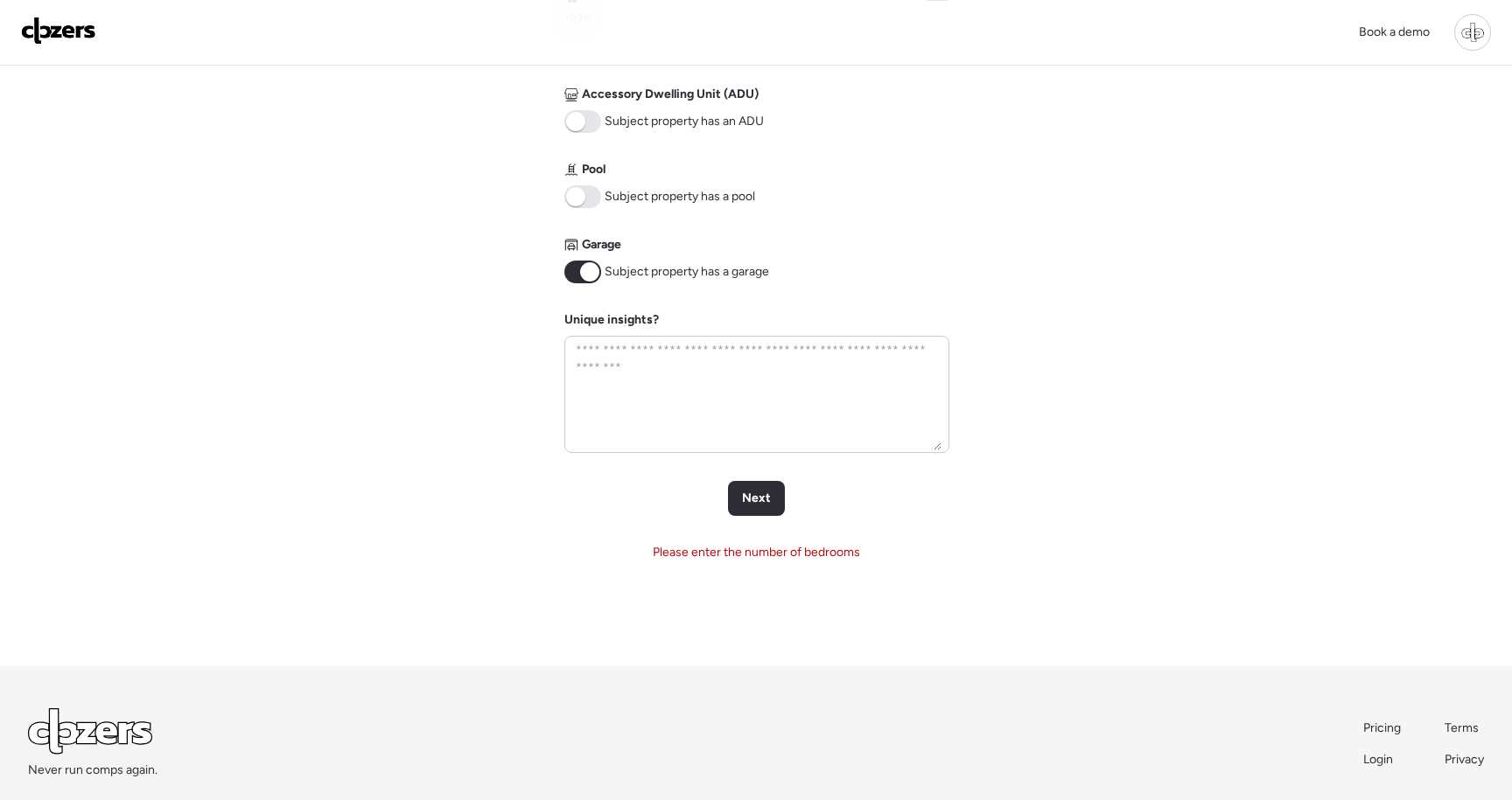
scroll to position [788, 0]
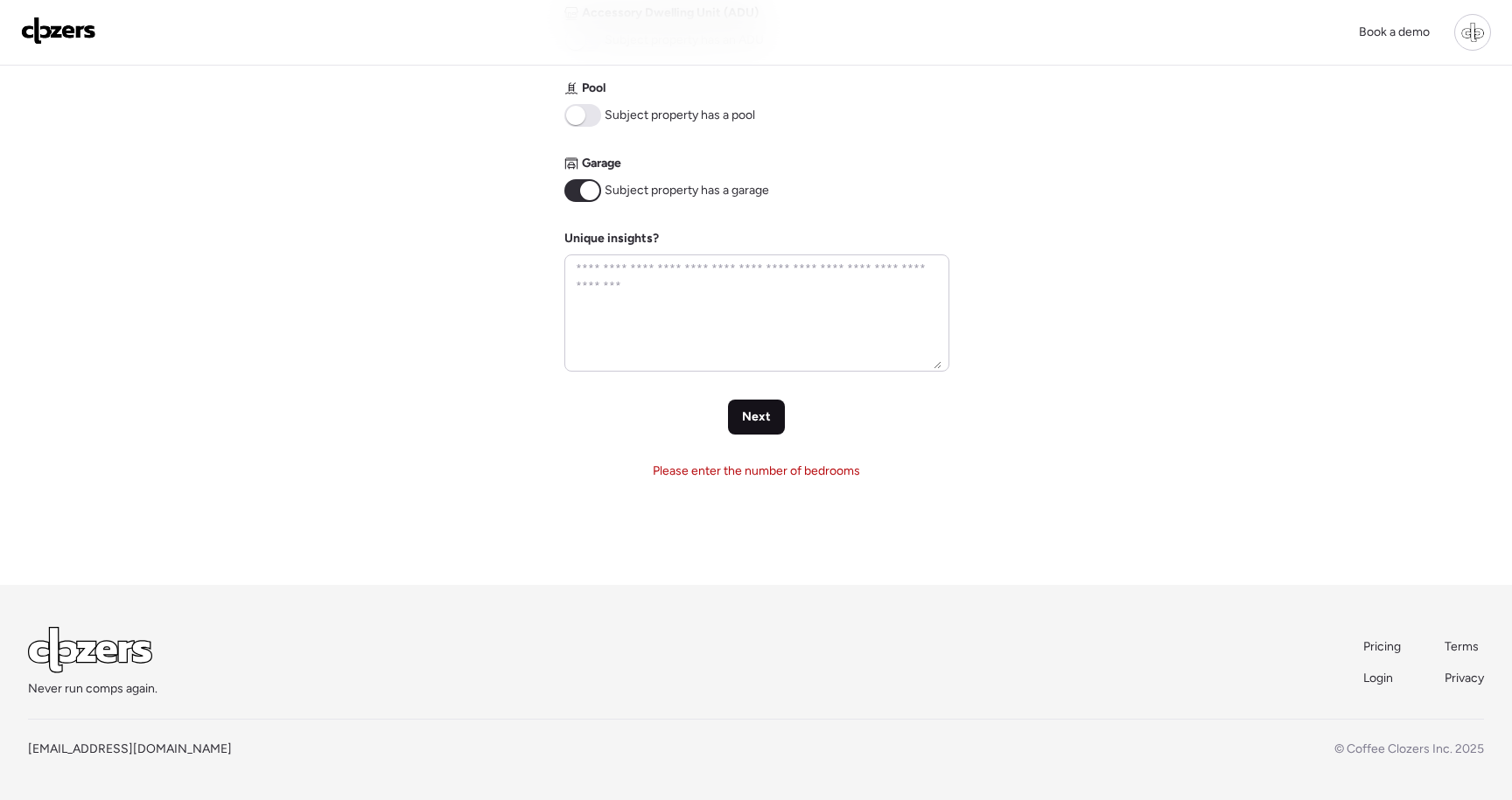
click at [767, 421] on span "Next" at bounding box center [756, 417] width 28 height 18
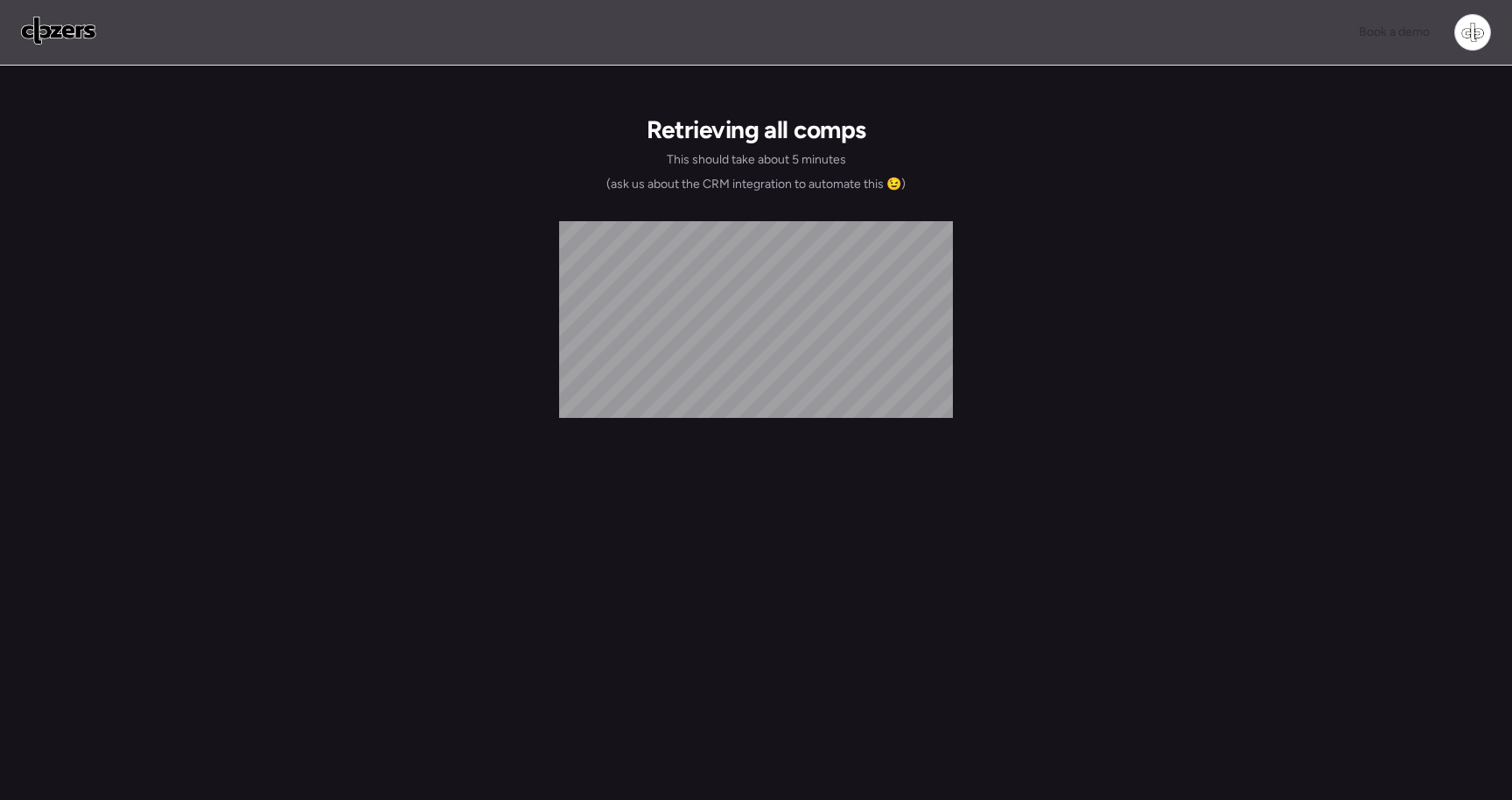
scroll to position [0, 0]
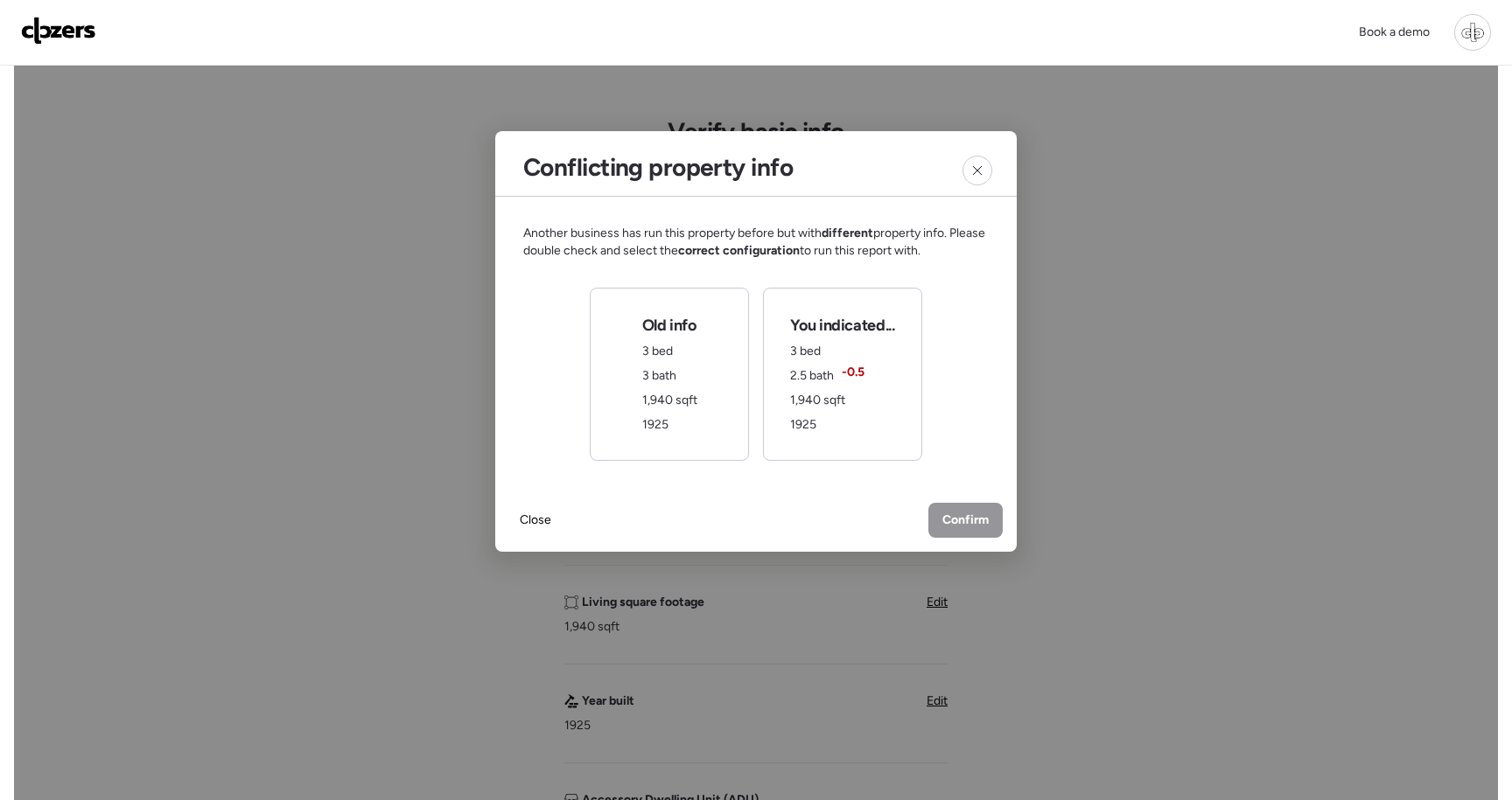
click at [847, 430] on div "You indicated... 3 bed 2.5 bath -0.5 1,940 sqft 1925" at bounding box center [842, 374] width 104 height 119
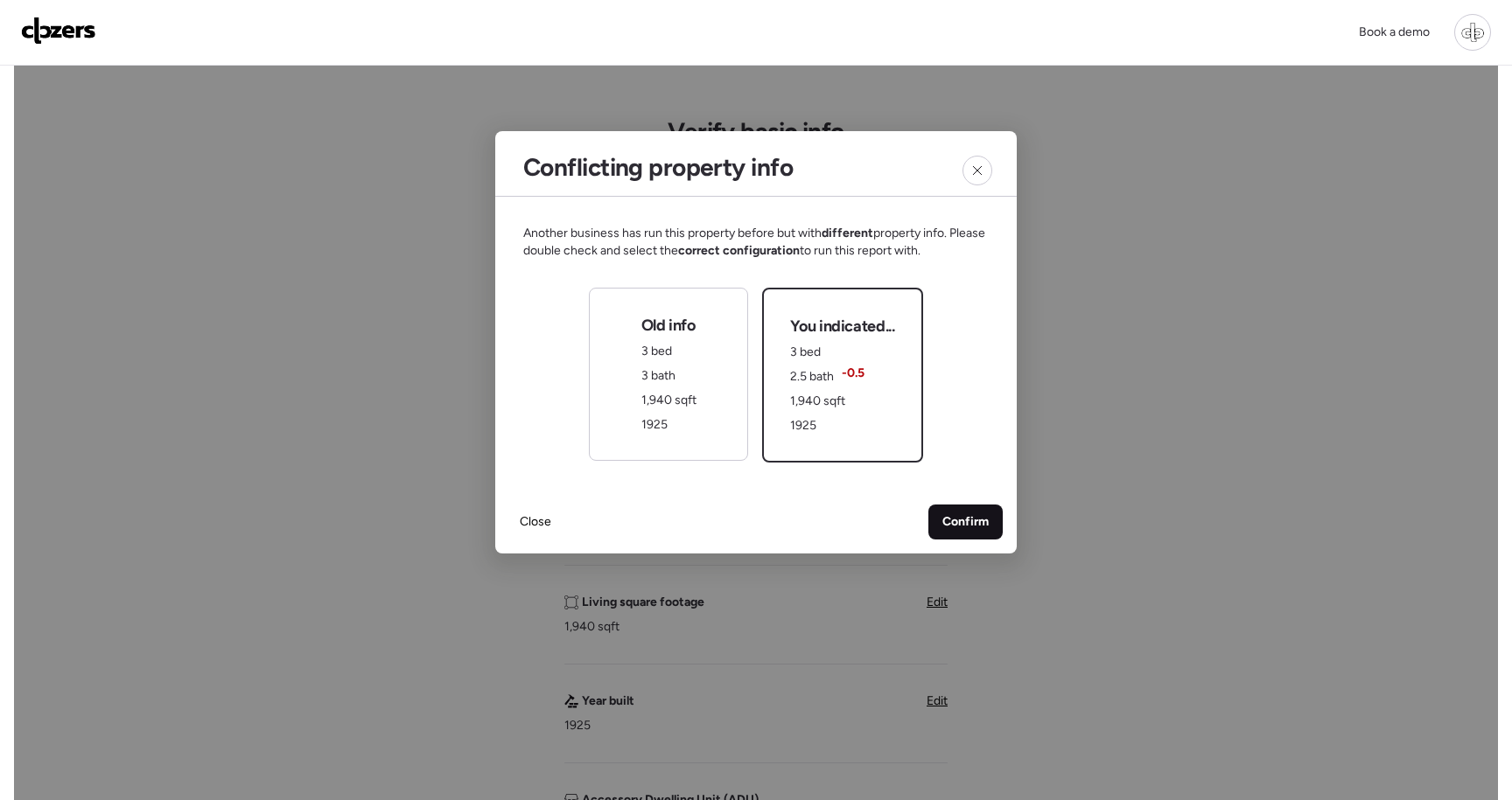
click at [970, 532] on div "Confirm" at bounding box center [965, 522] width 75 height 35
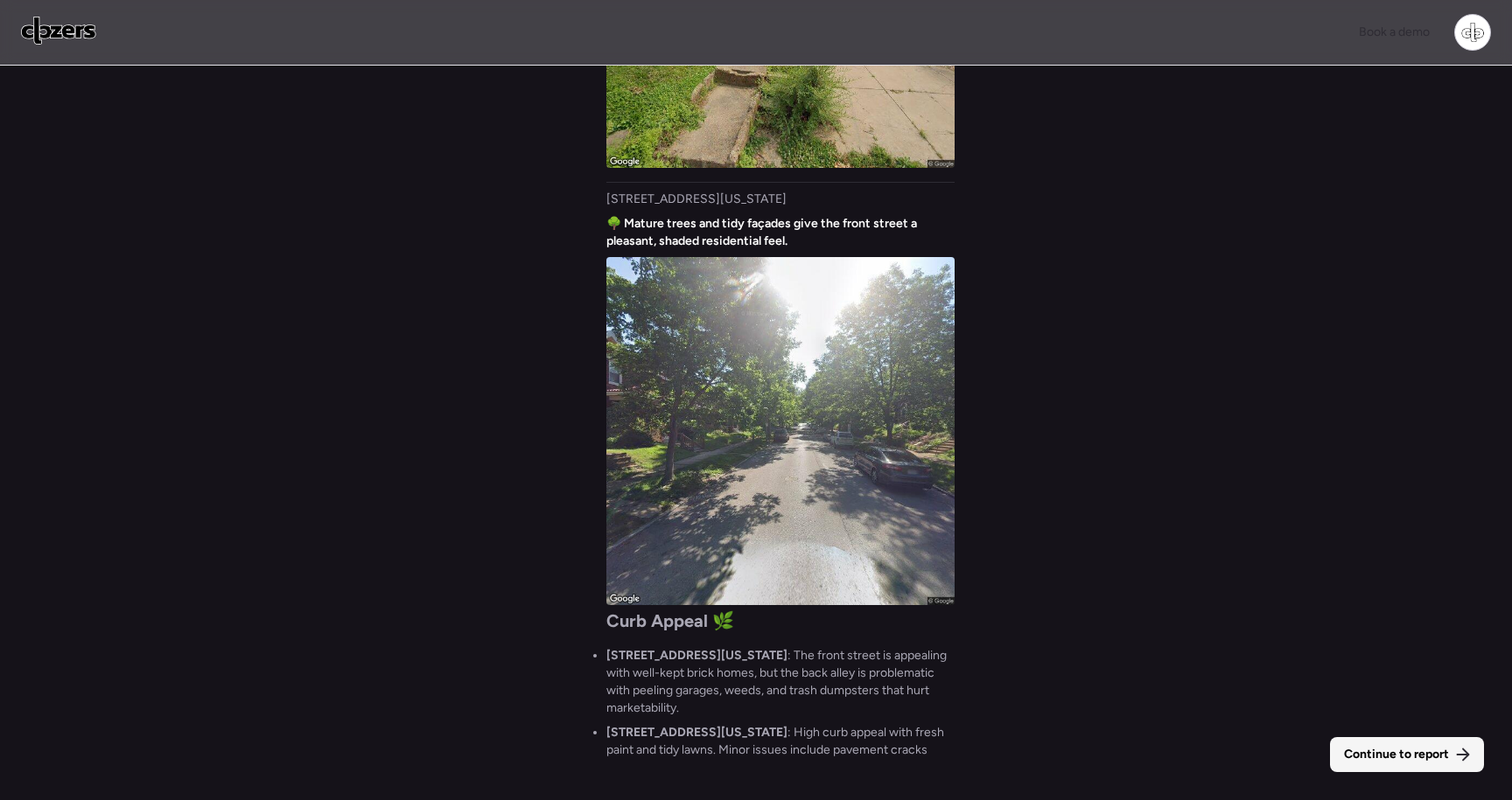
click at [1417, 751] on span "Continue to report" at bounding box center [1396, 755] width 105 height 18
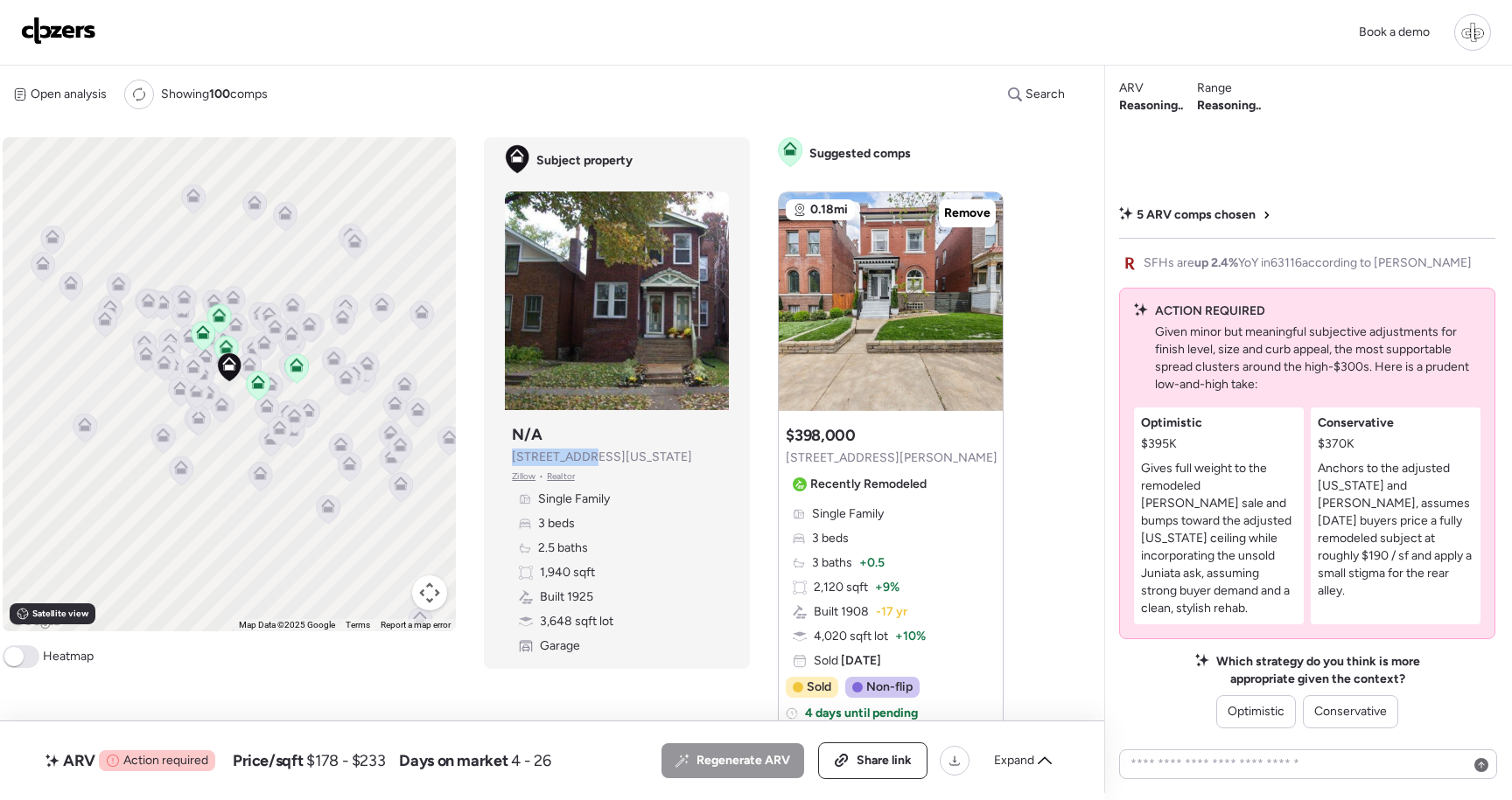
copy span "[STREET_ADDRESS][US_STATE]"
drag, startPoint x: 603, startPoint y: 460, endPoint x: 500, endPoint y: 455, distance: 103.1
click at [498, 460] on div "Subject property Subject property N/A 3949 Utah St Zillow • Realtor Single Fami…" at bounding box center [617, 403] width 266 height 532
